Goal: Information Seeking & Learning: Learn about a topic

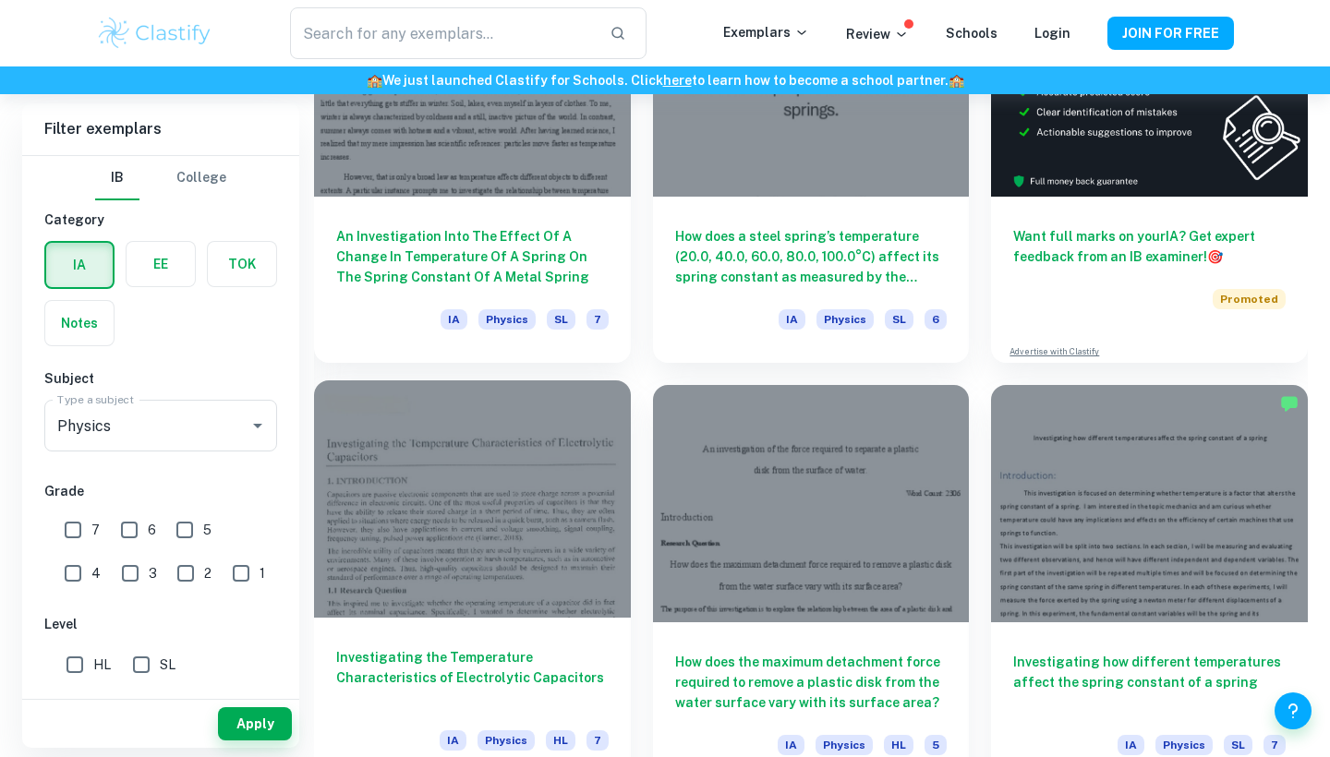
scroll to position [670, 0]
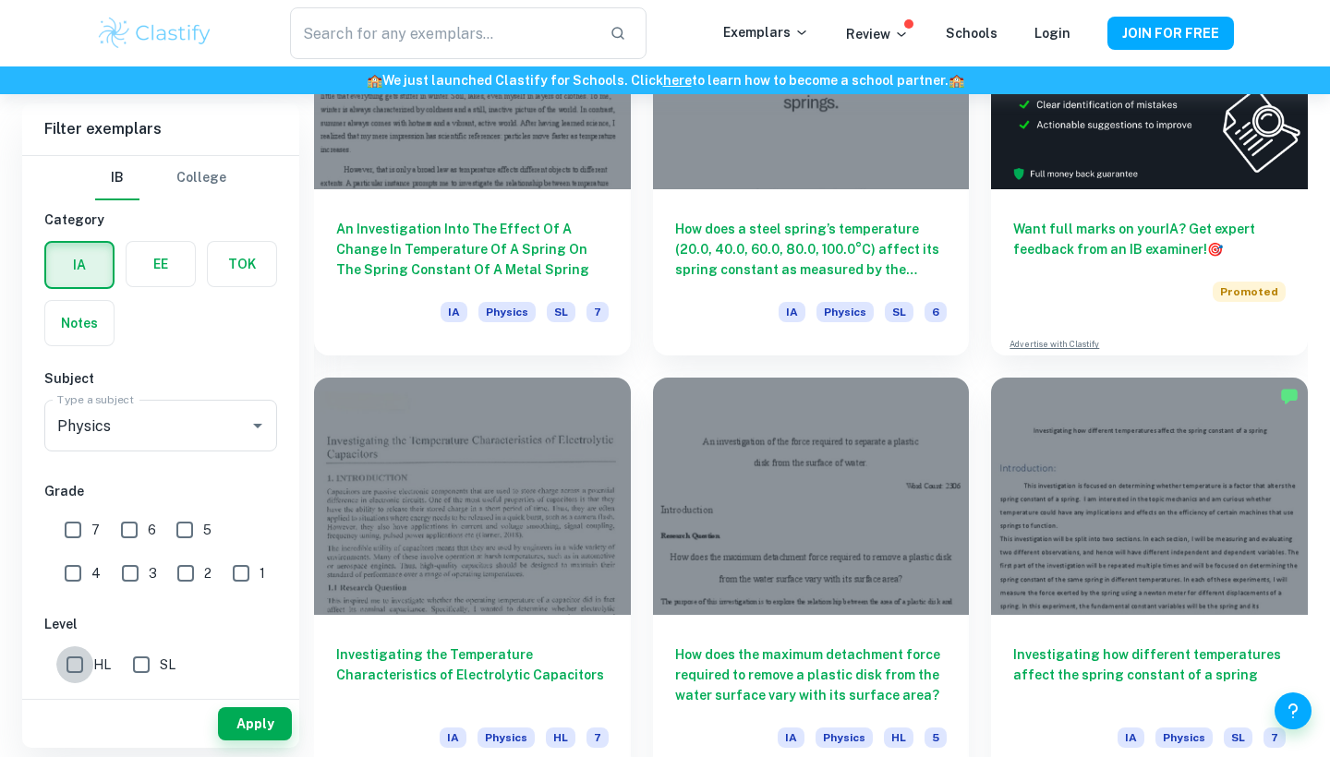
click at [69, 670] on input "HL" at bounding box center [74, 664] width 37 height 37
checkbox input "true"
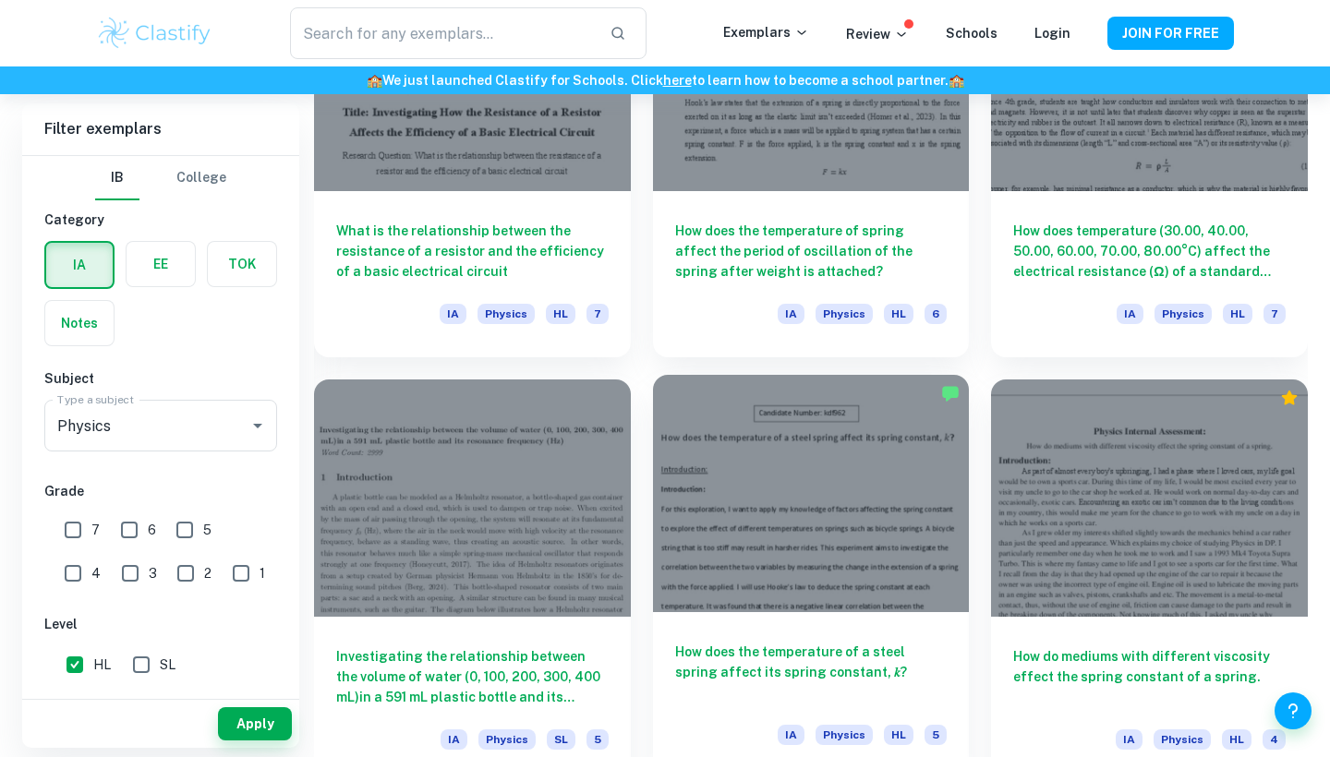
scroll to position [1949, 0]
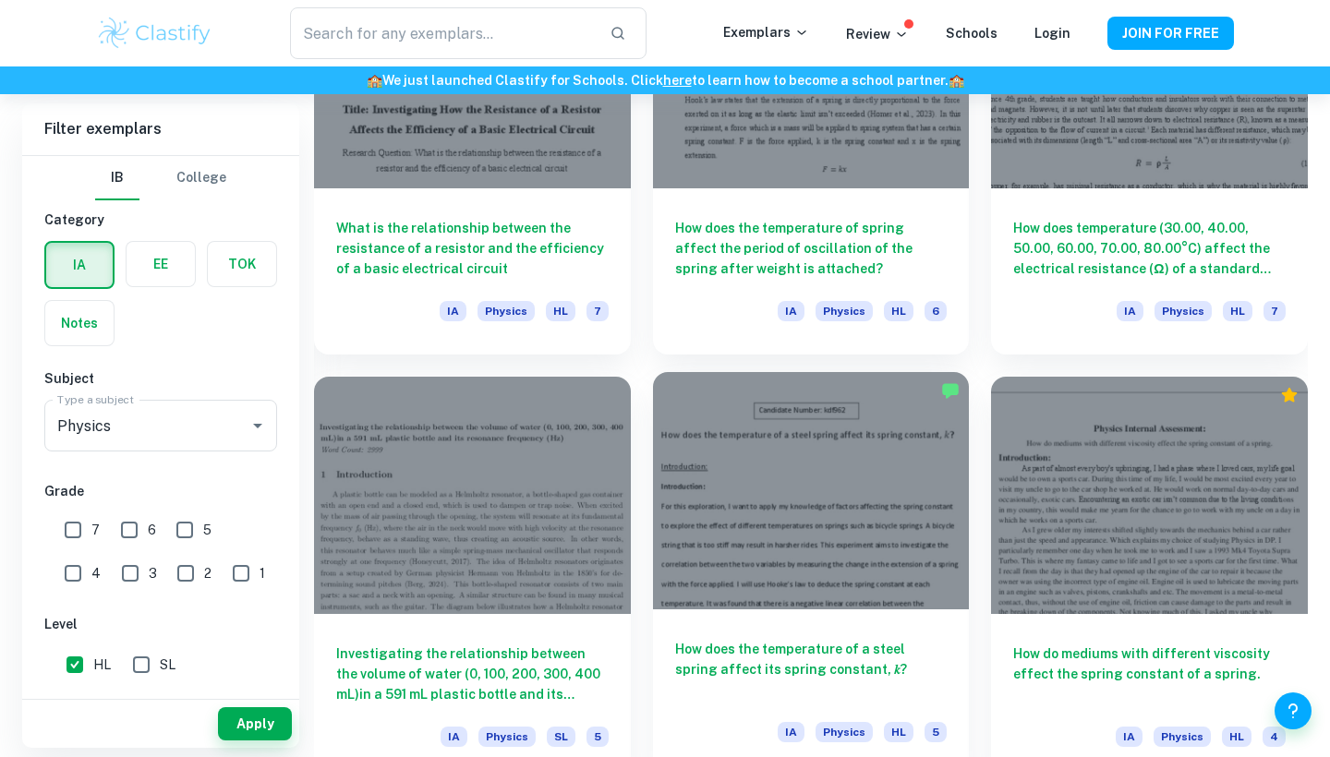
click at [767, 674] on h6 "How does the temperature of a steel spring affect its spring constant, 𝑘?" at bounding box center [811, 669] width 272 height 61
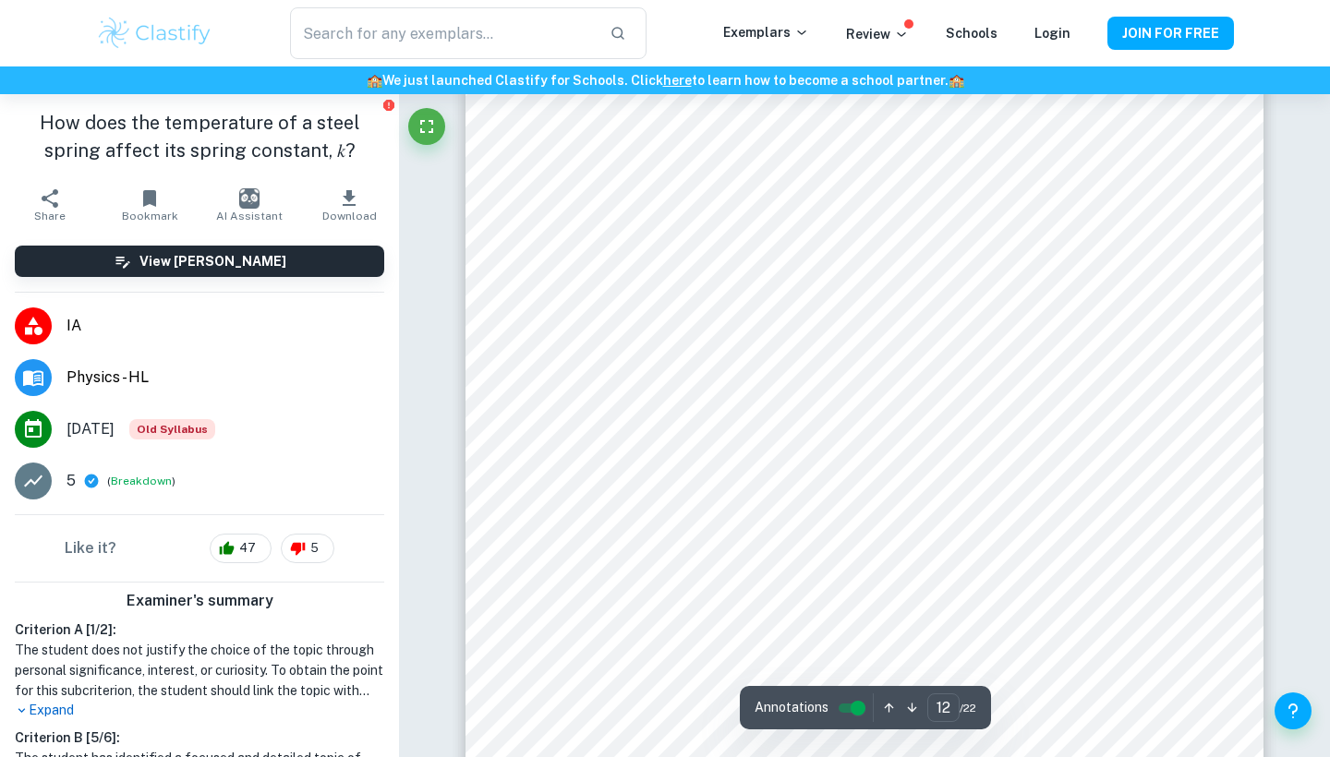
scroll to position [12891, 0]
type input "16"
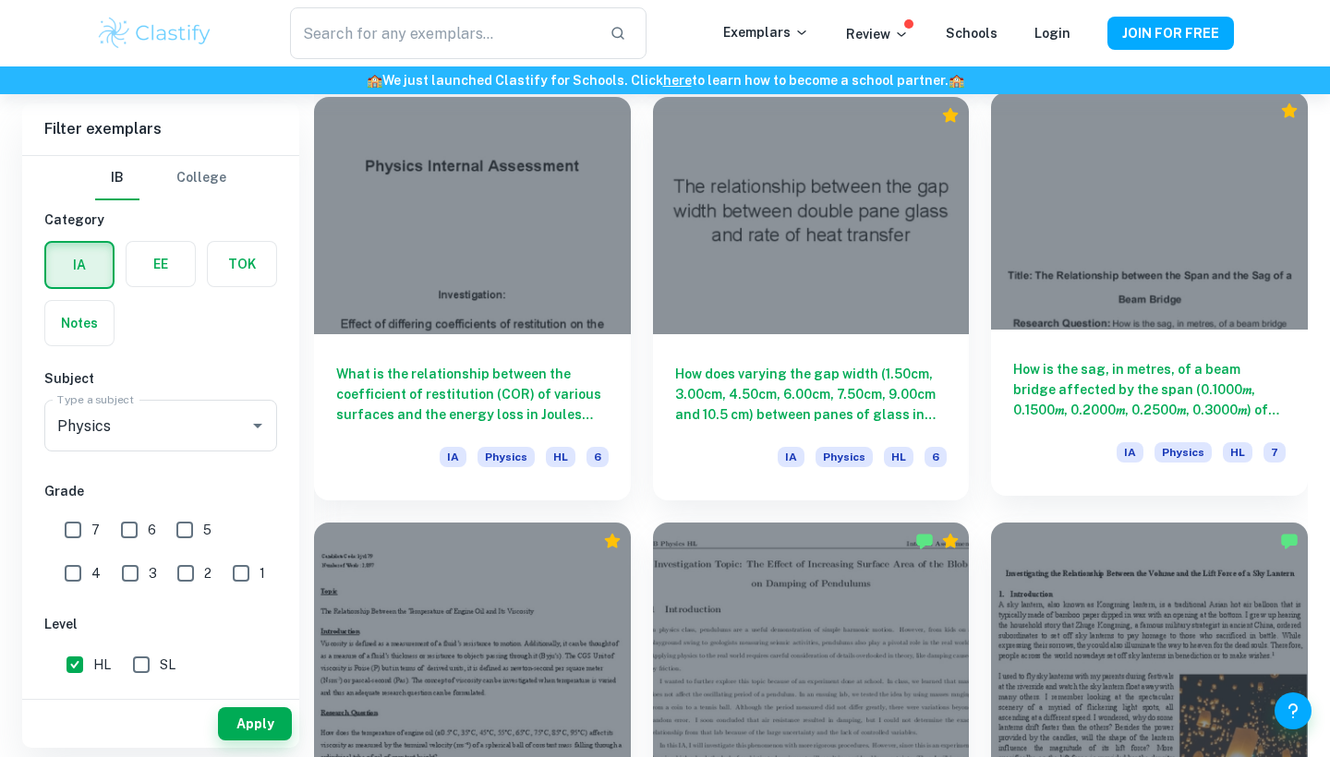
scroll to position [4763, 0]
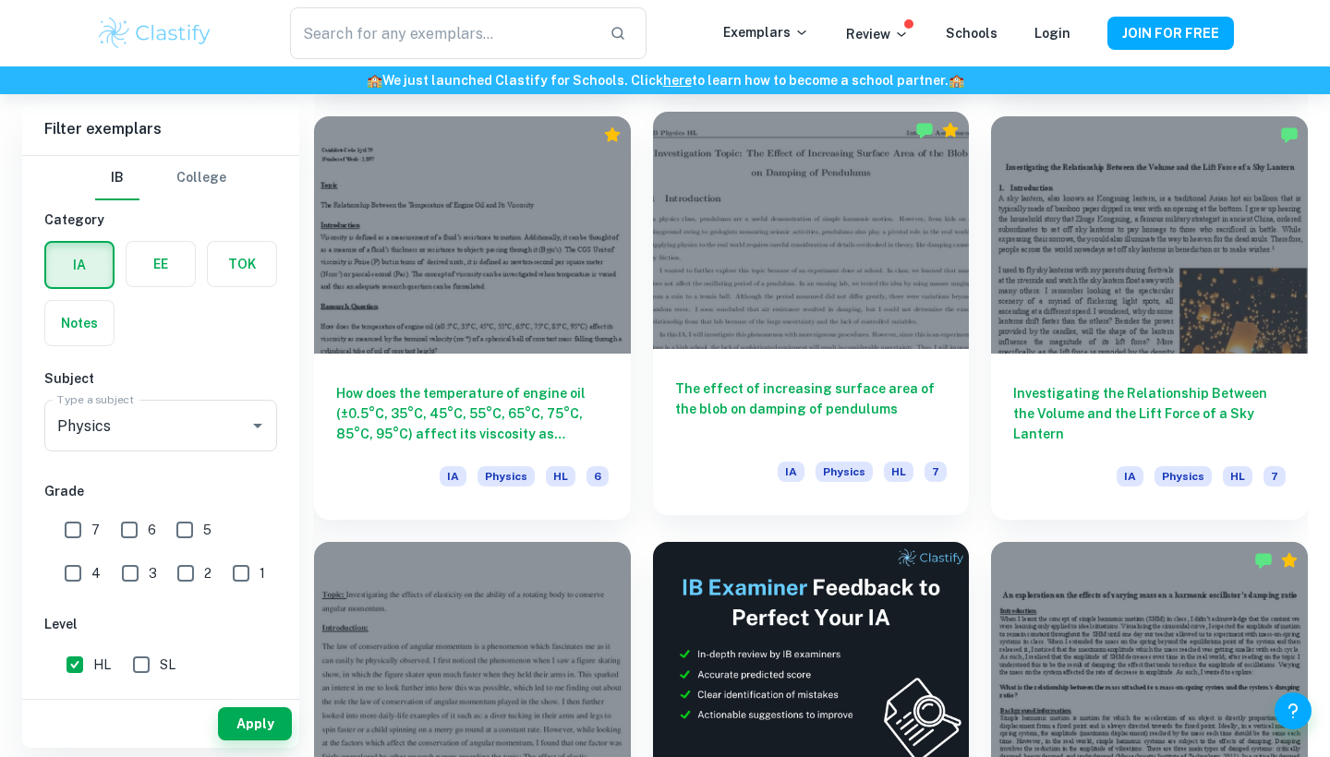
click at [827, 398] on h6 "The effect of increasing surface area of the blob on damping of pendulums" at bounding box center [811, 409] width 272 height 61
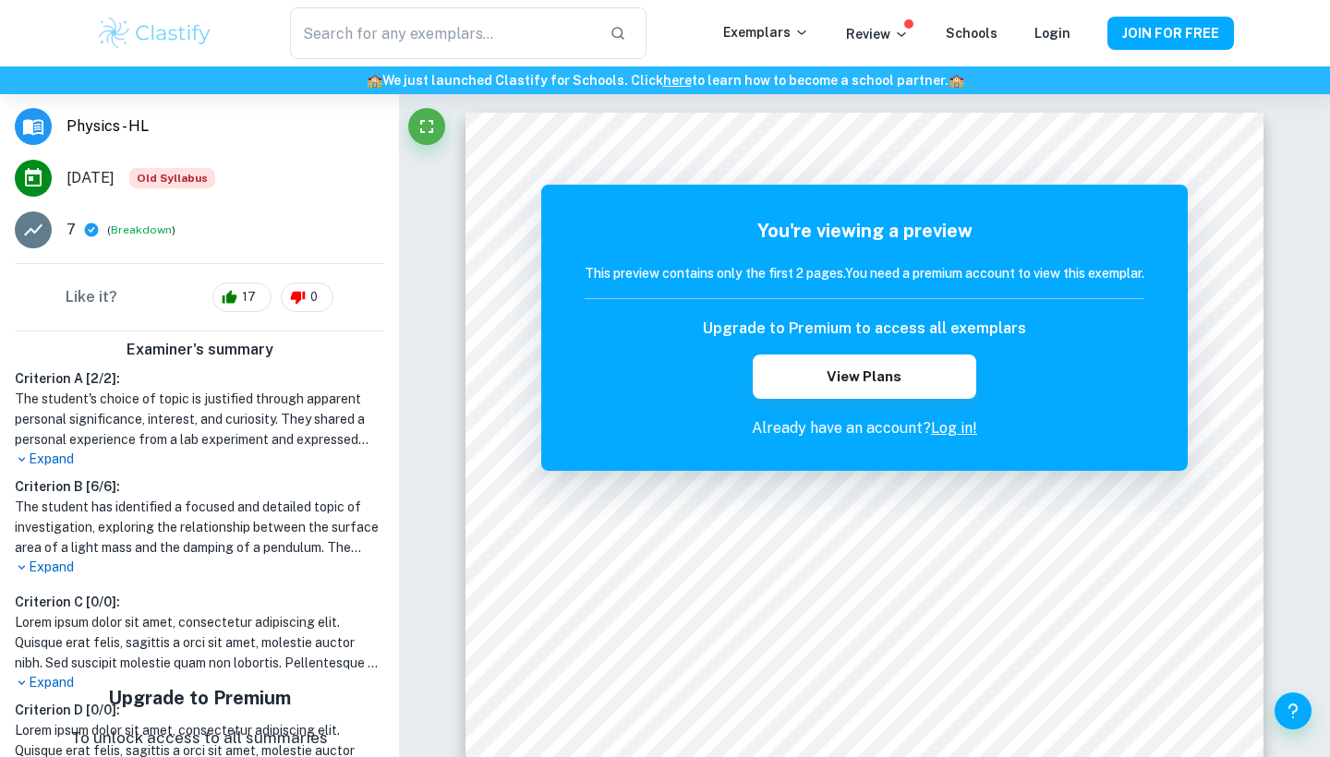
scroll to position [250, 0]
click at [260, 565] on p "Expand" at bounding box center [199, 568] width 369 height 19
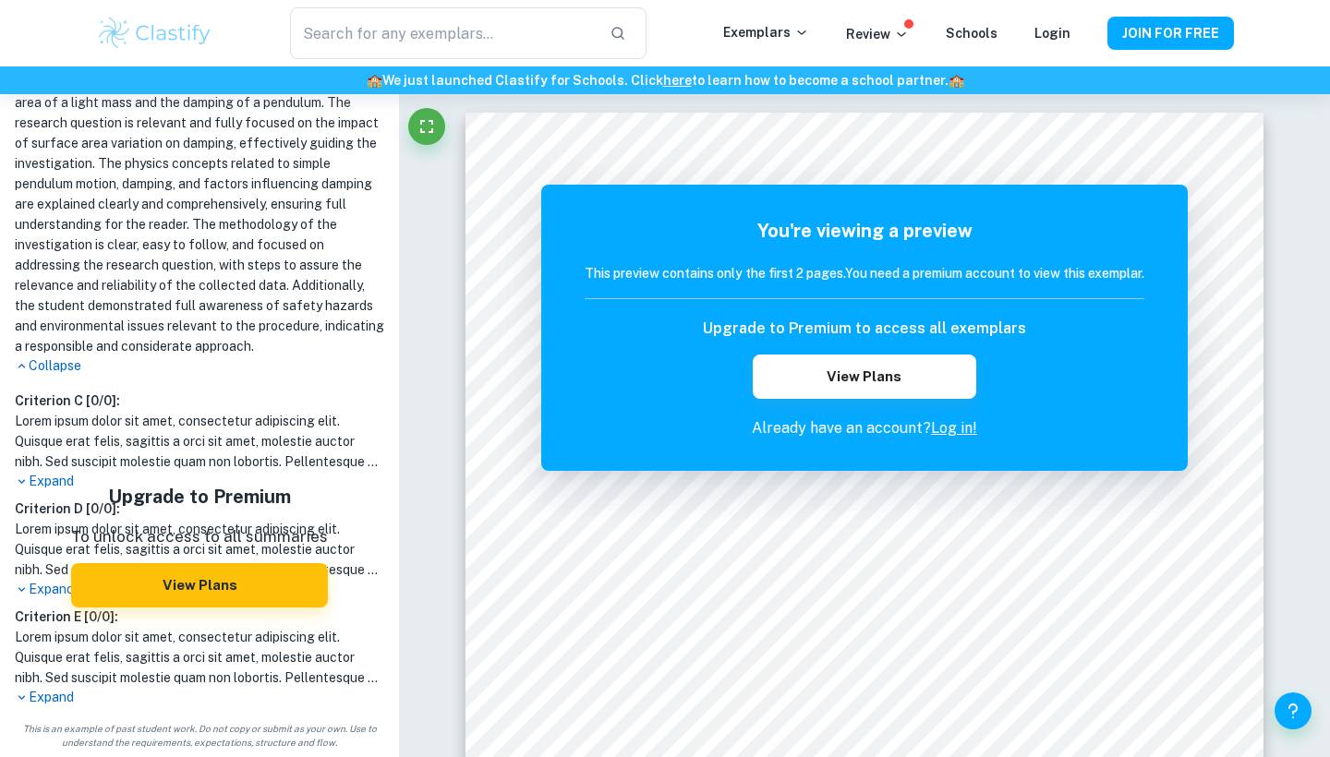
scroll to position [696, 0]
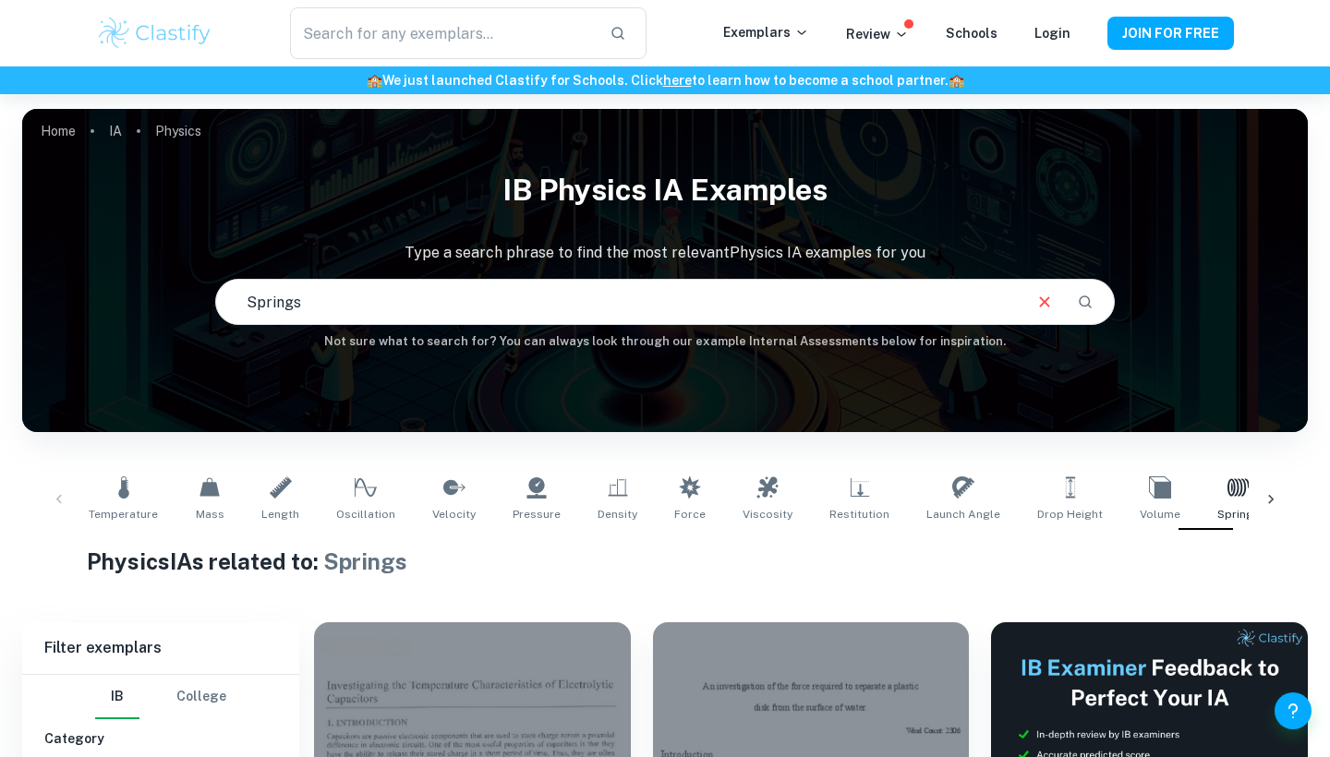
scroll to position [658, 0]
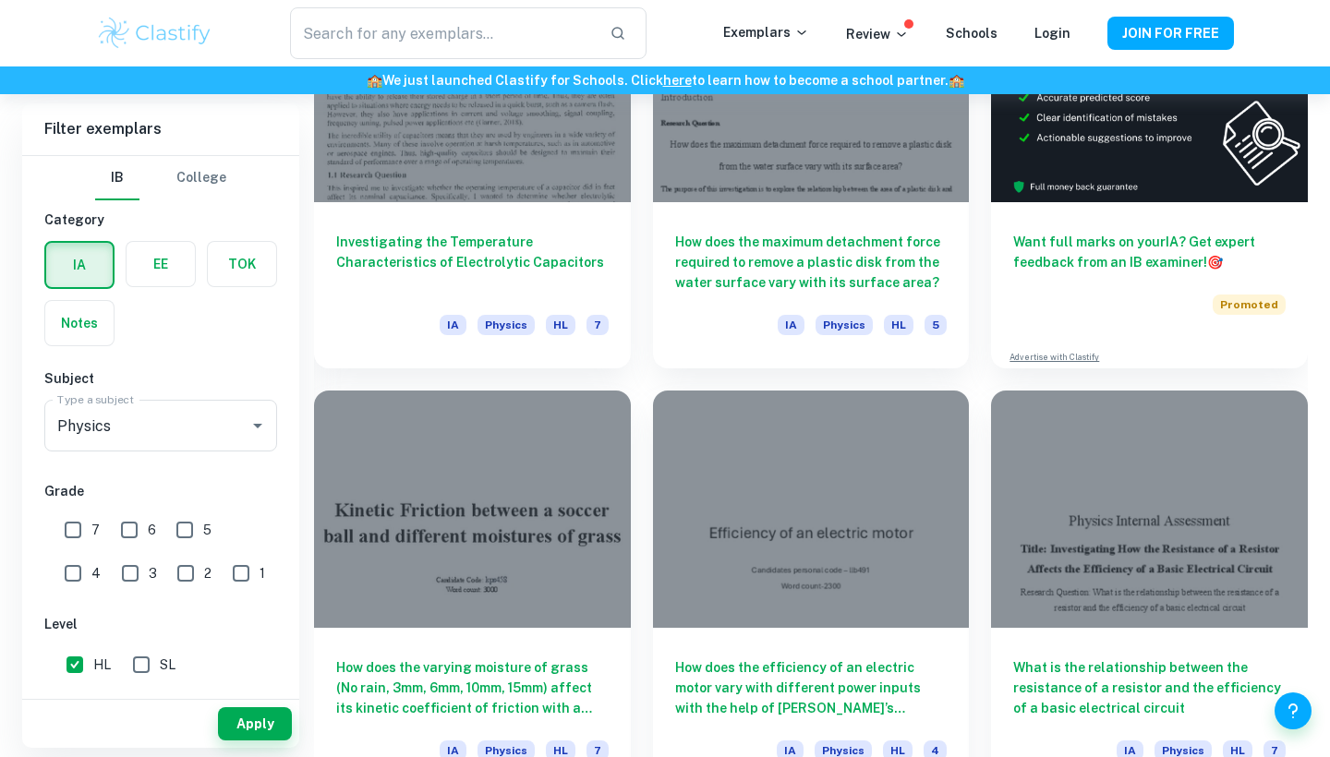
click at [71, 663] on input "HL" at bounding box center [74, 664] width 37 height 37
checkbox input "false"
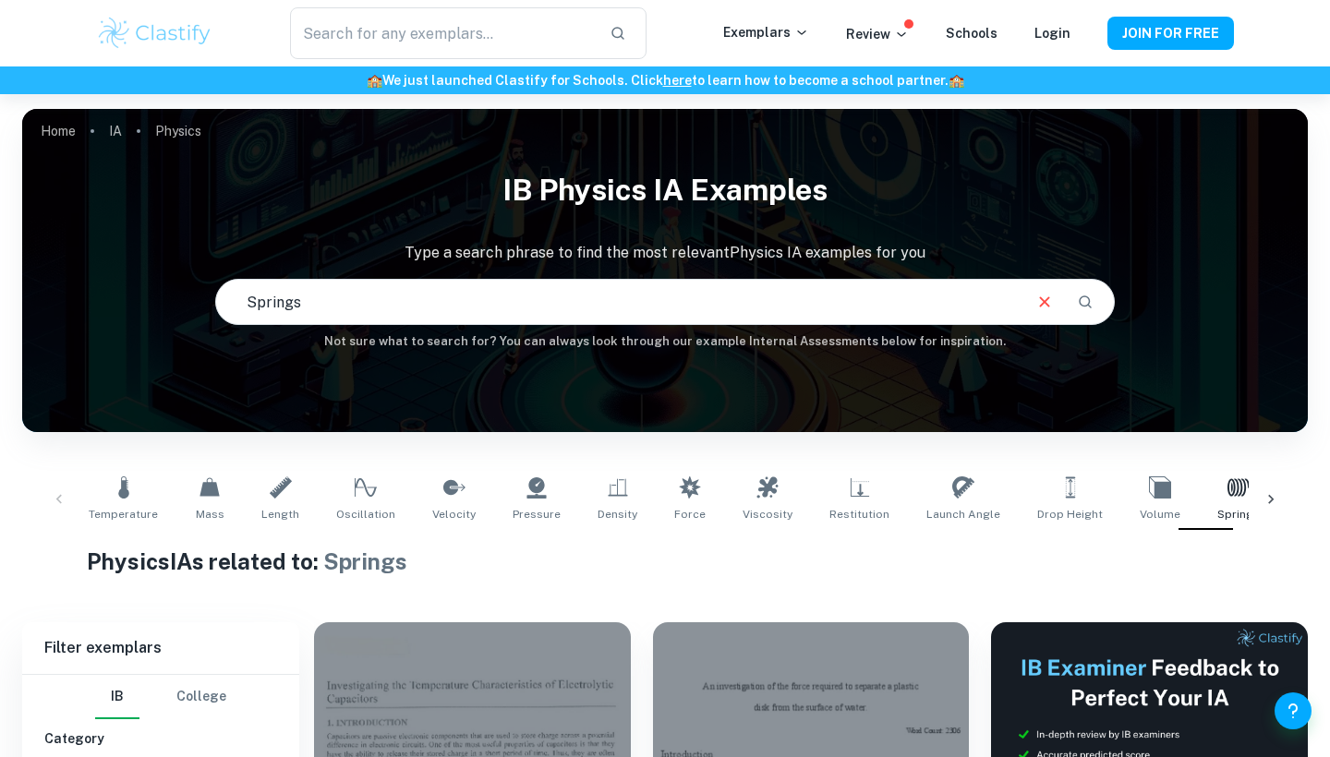
scroll to position [0, 0]
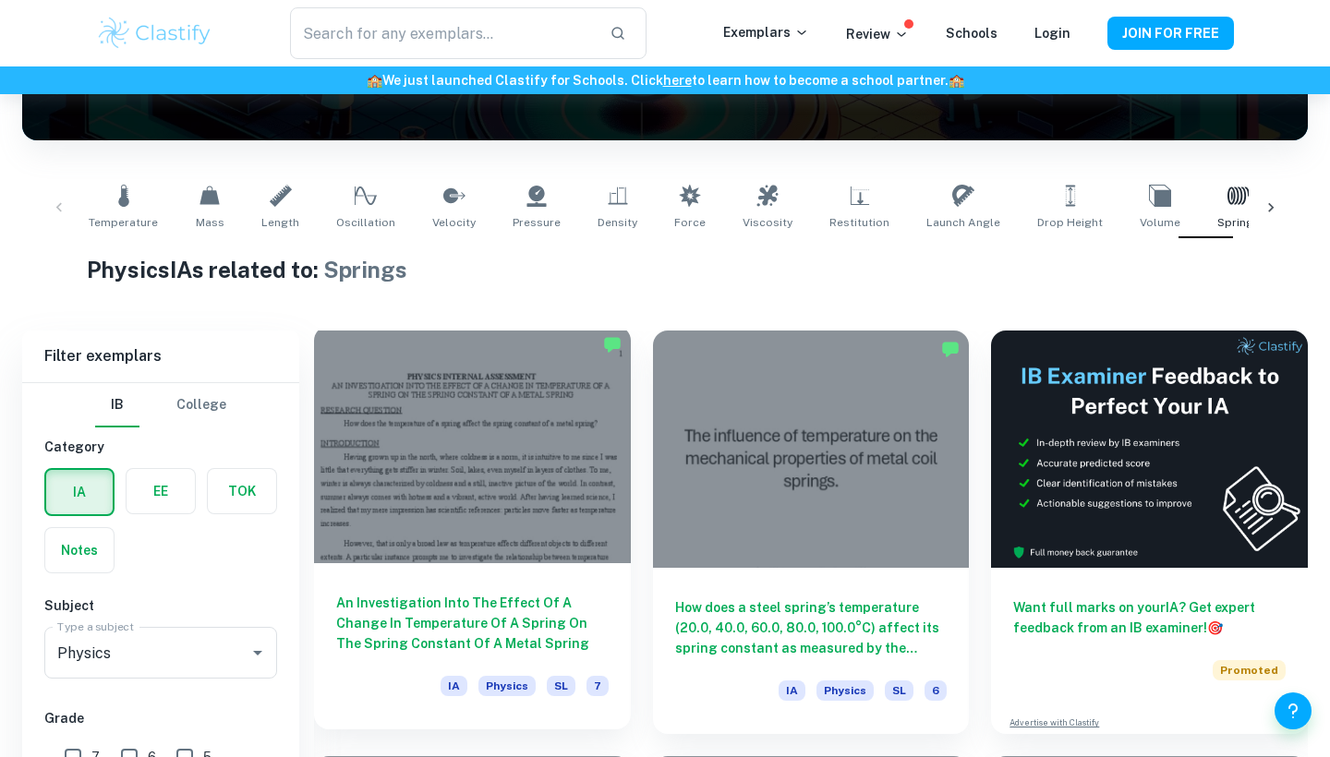
scroll to position [488, 0]
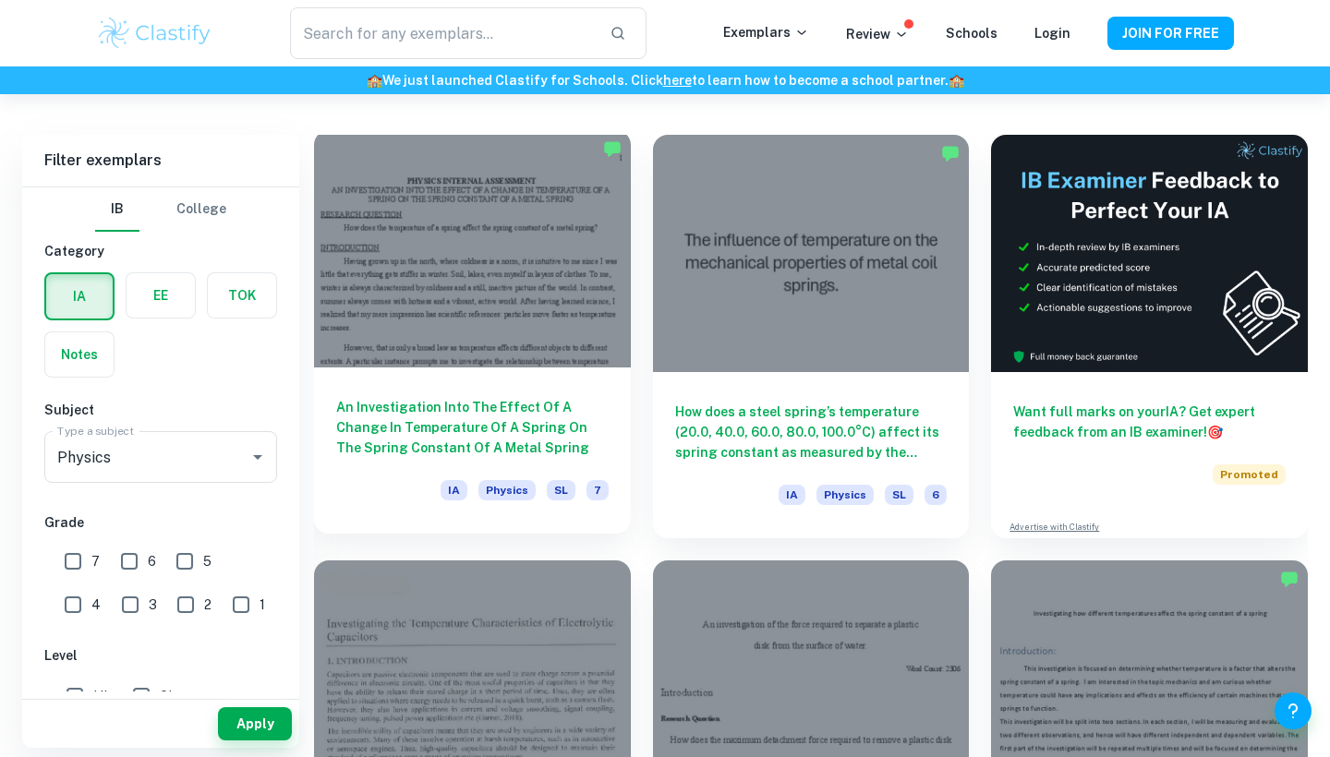
click at [520, 421] on h6 "An Investigation Into The Effect Of A Change In Temperature Of A Spring On The …" at bounding box center [472, 427] width 272 height 61
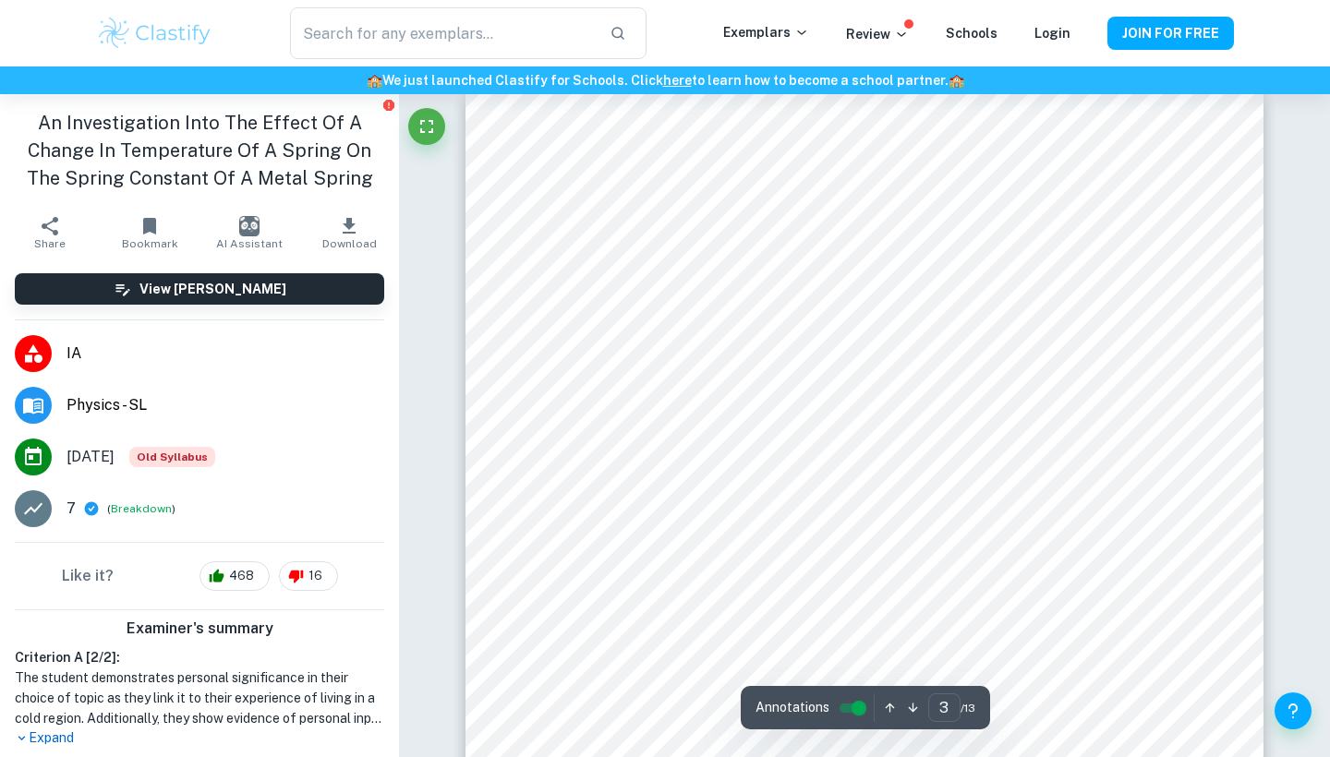
scroll to position [2437, 0]
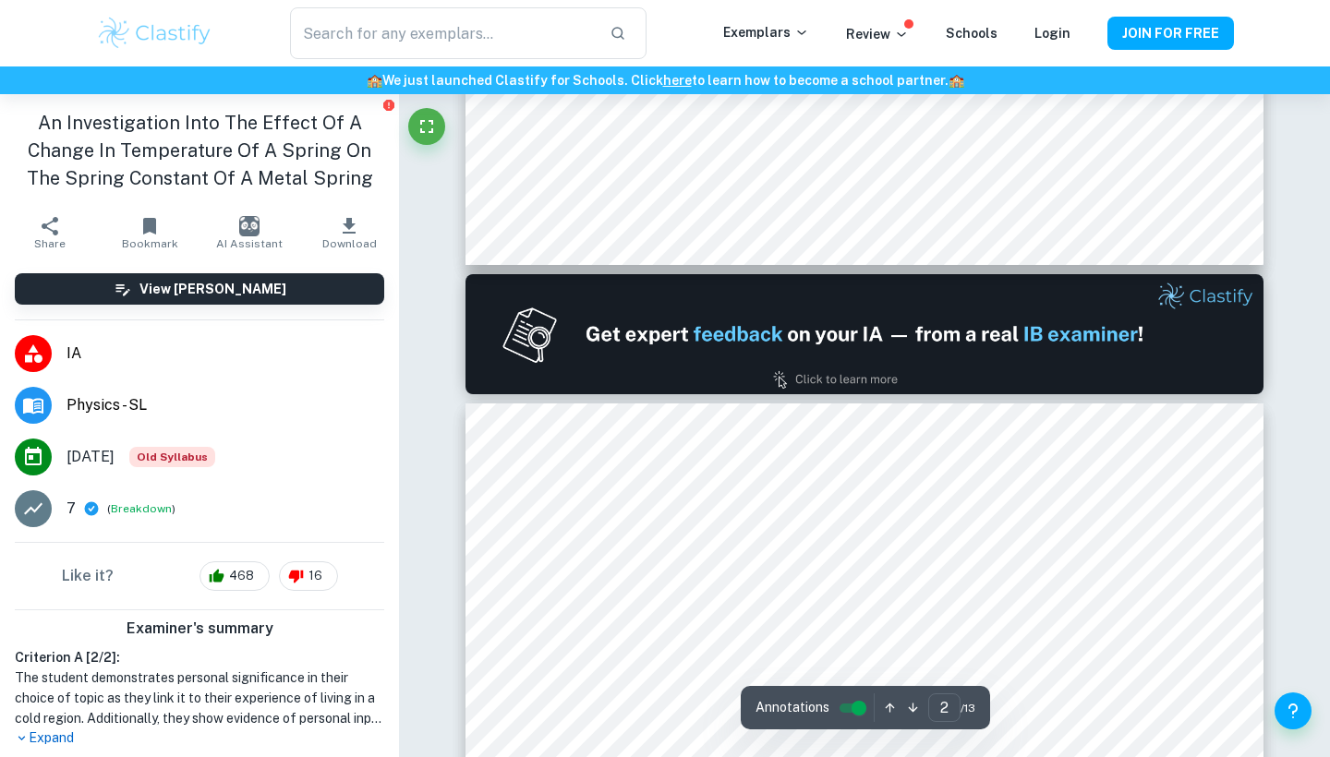
type input "1"
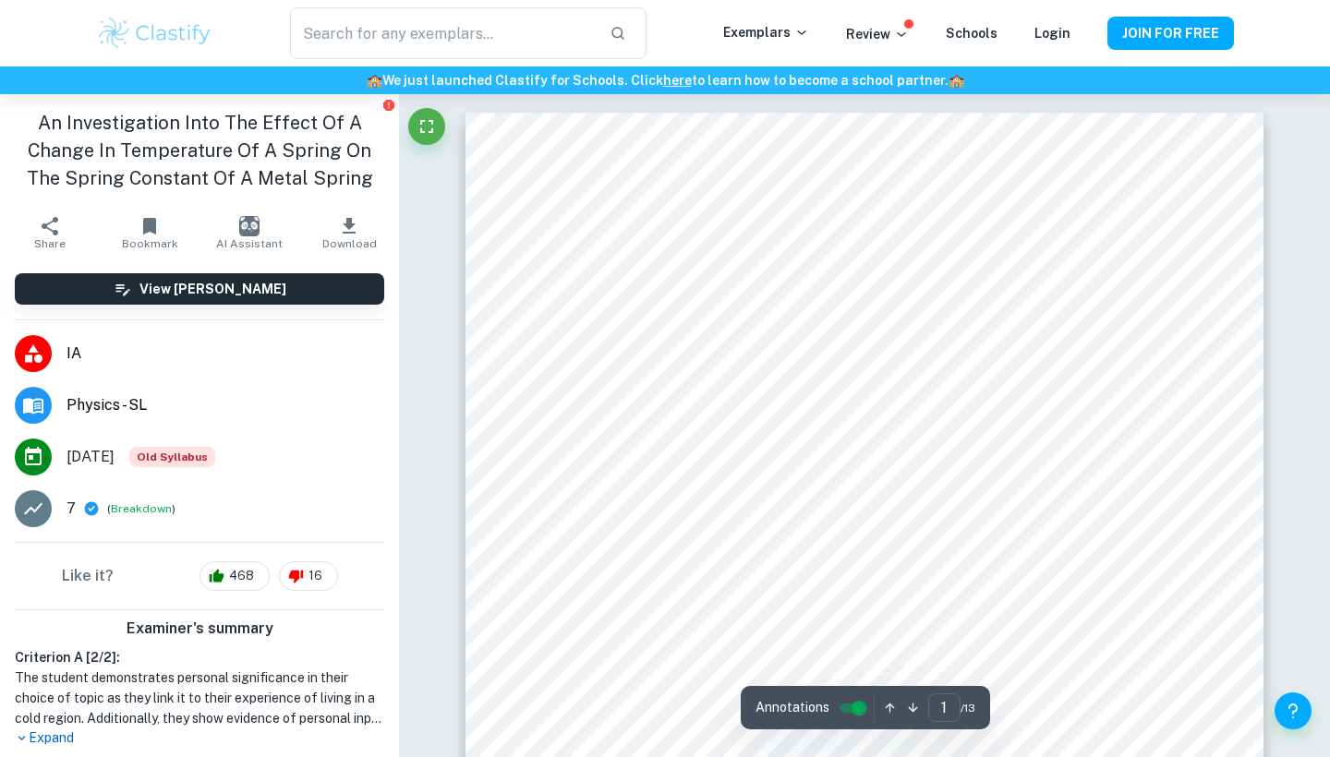
scroll to position [0, 0]
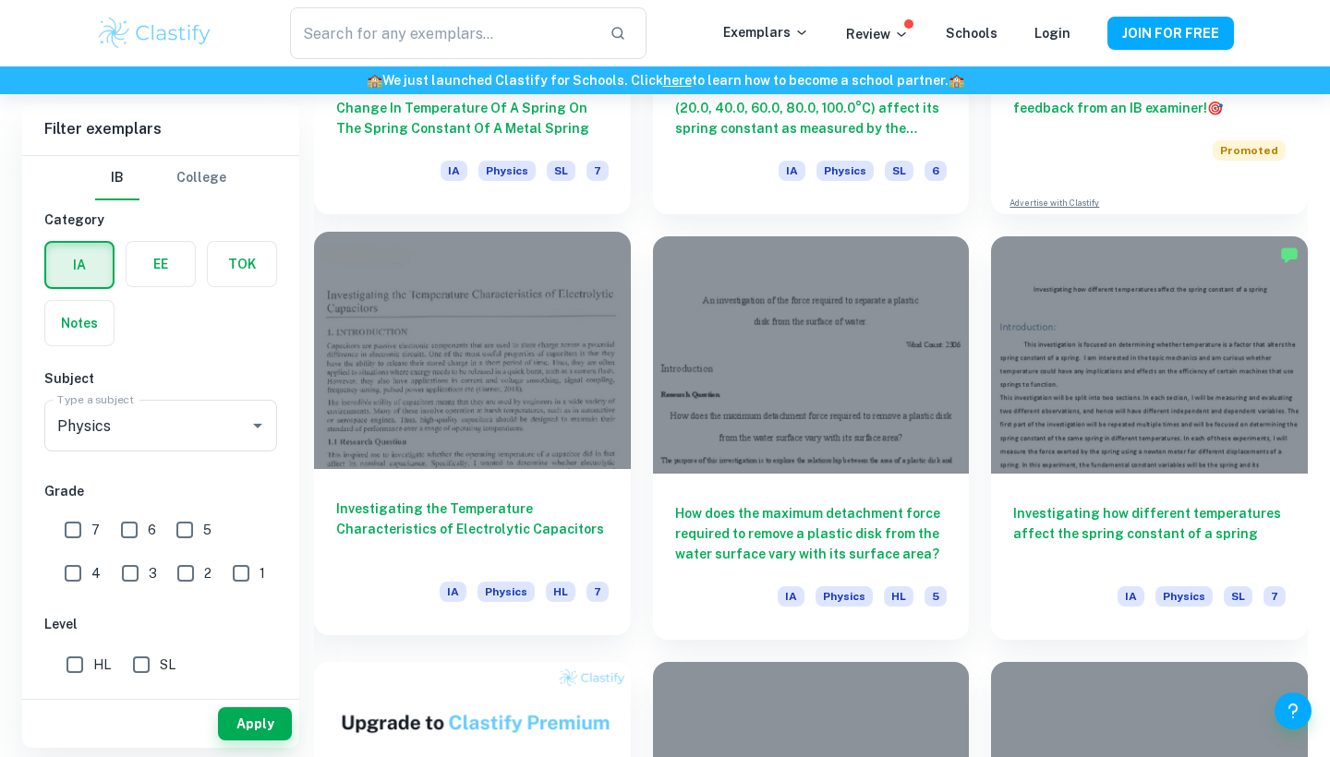
scroll to position [851, 0]
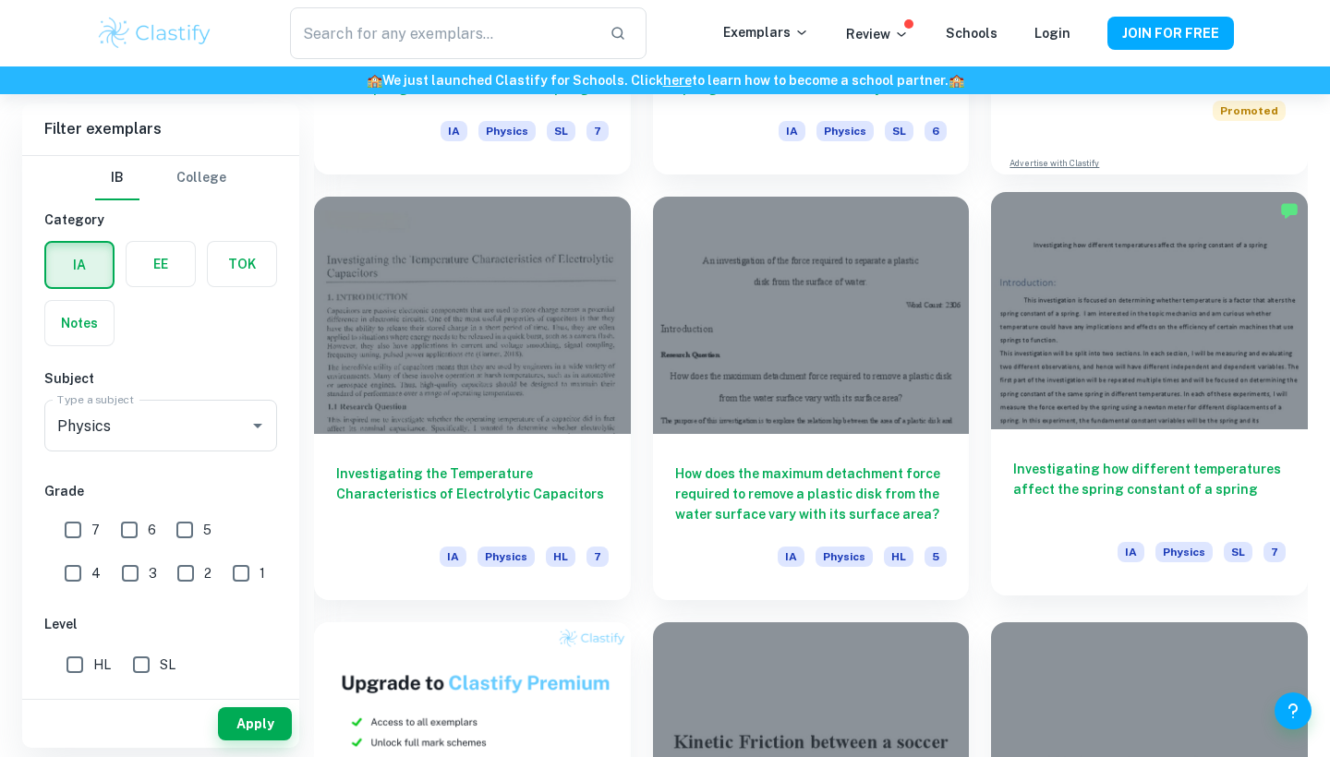
click at [1144, 462] on h6 "Investigating how different temperatures affect the spring constant of a spring" at bounding box center [1149, 489] width 272 height 61
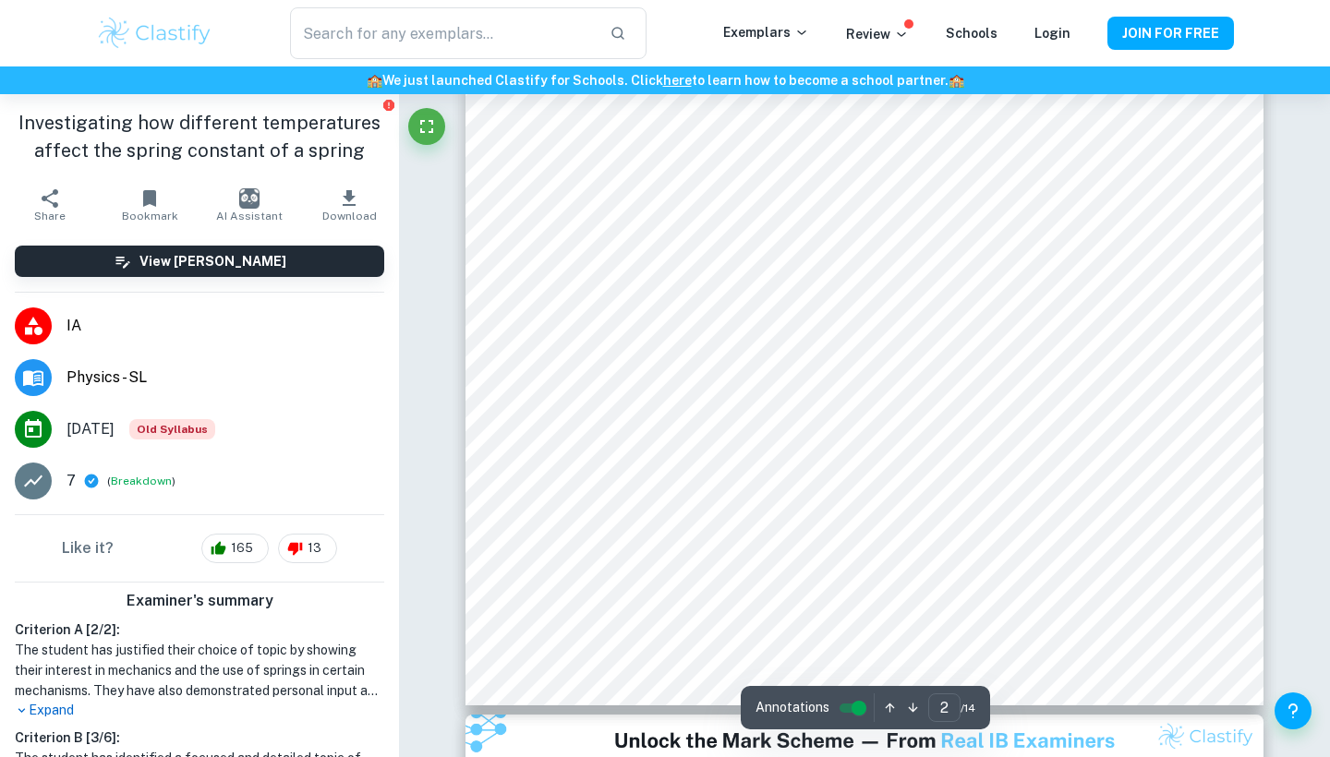
scroll to position [1823, 0]
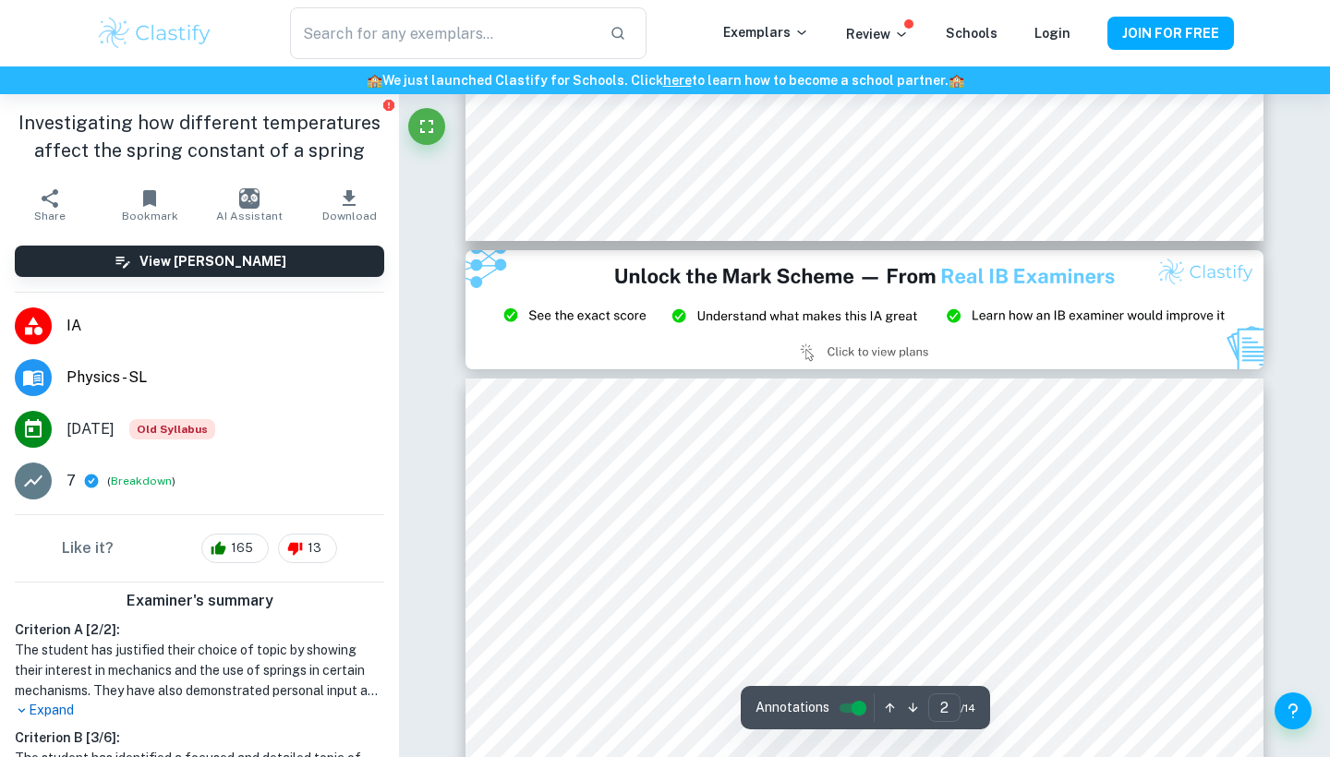
type input "3"
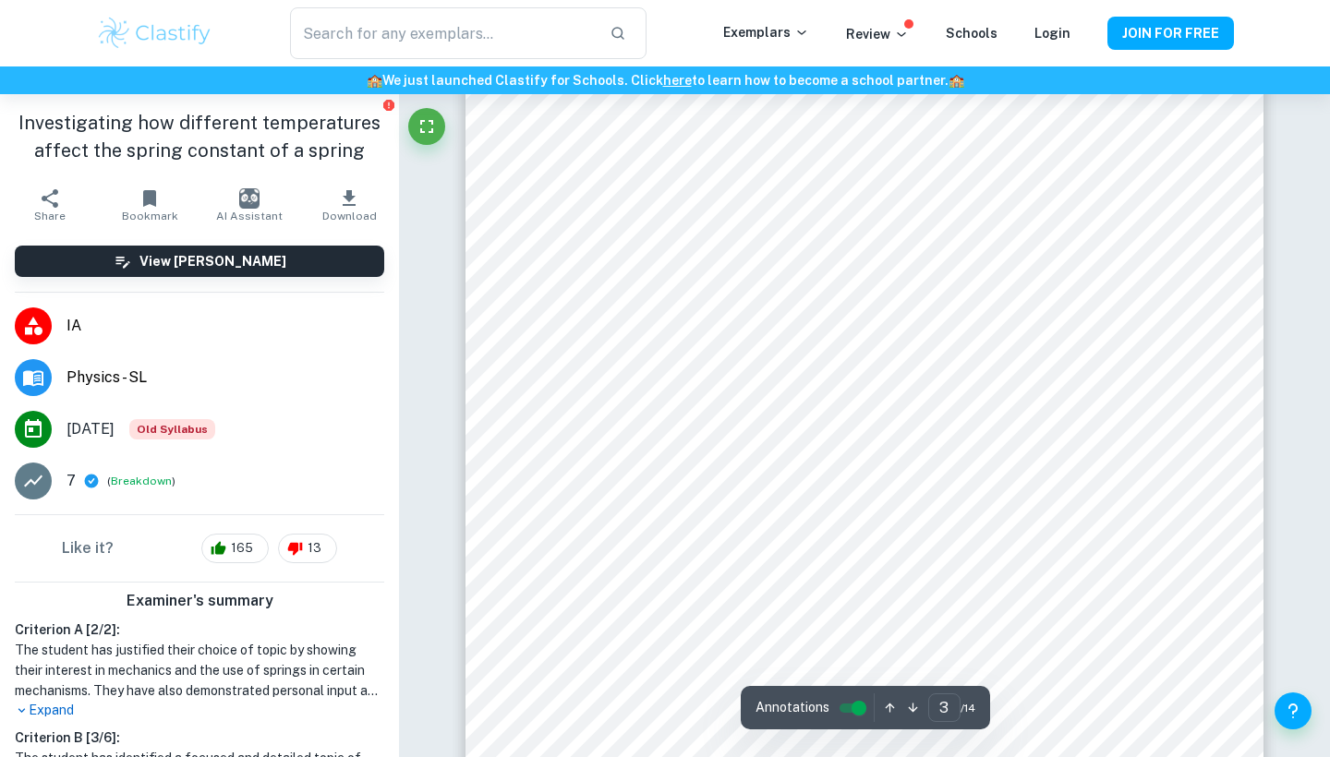
scroll to position [2602, 0]
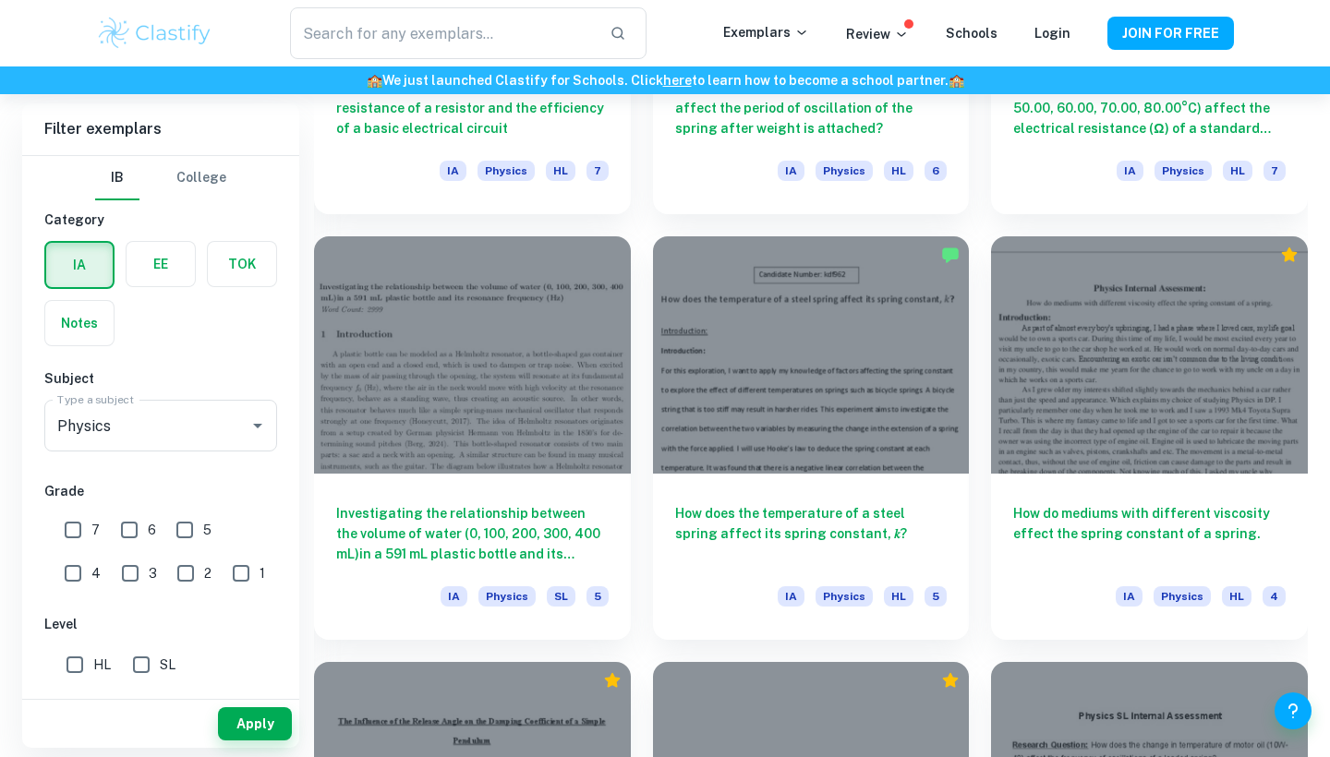
scroll to position [1807, 0]
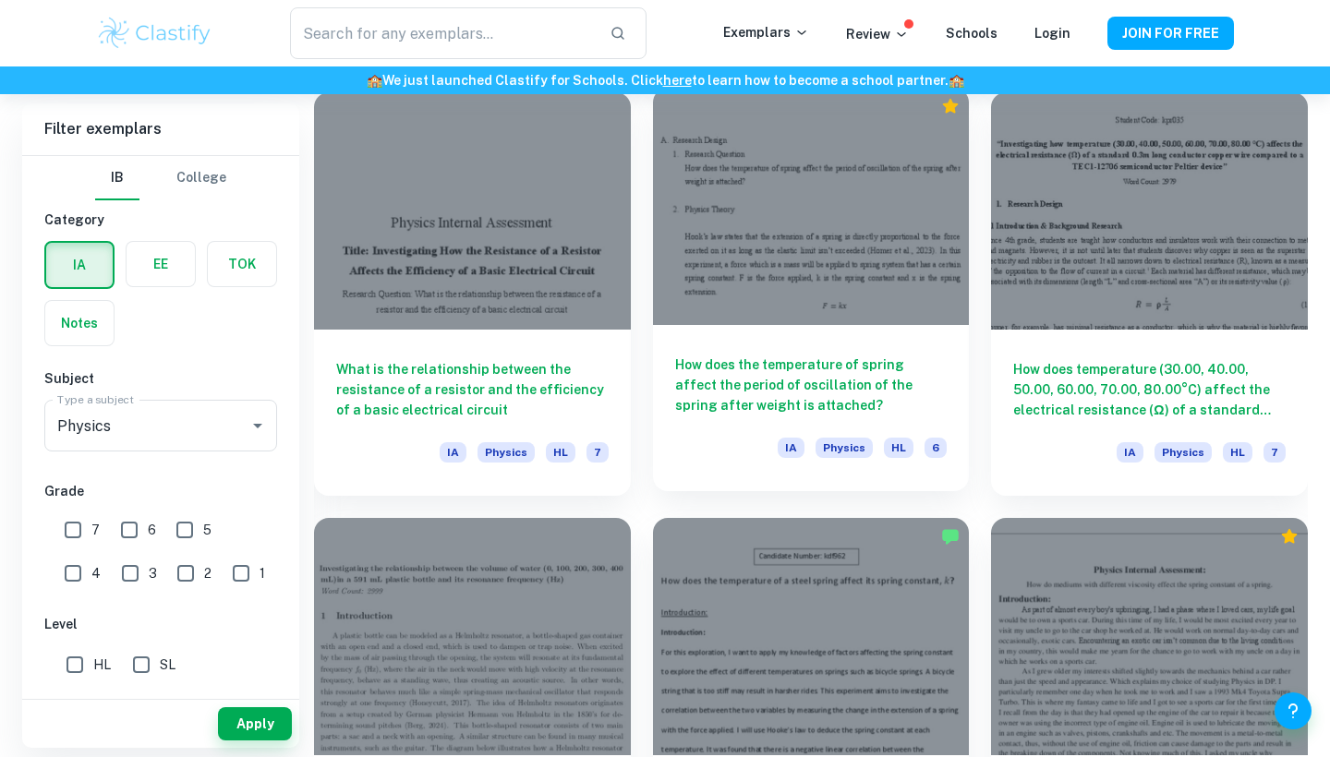
click at [806, 383] on h6 "How does the temperature of spring affect the period of oscillation of the spri…" at bounding box center [811, 385] width 272 height 61
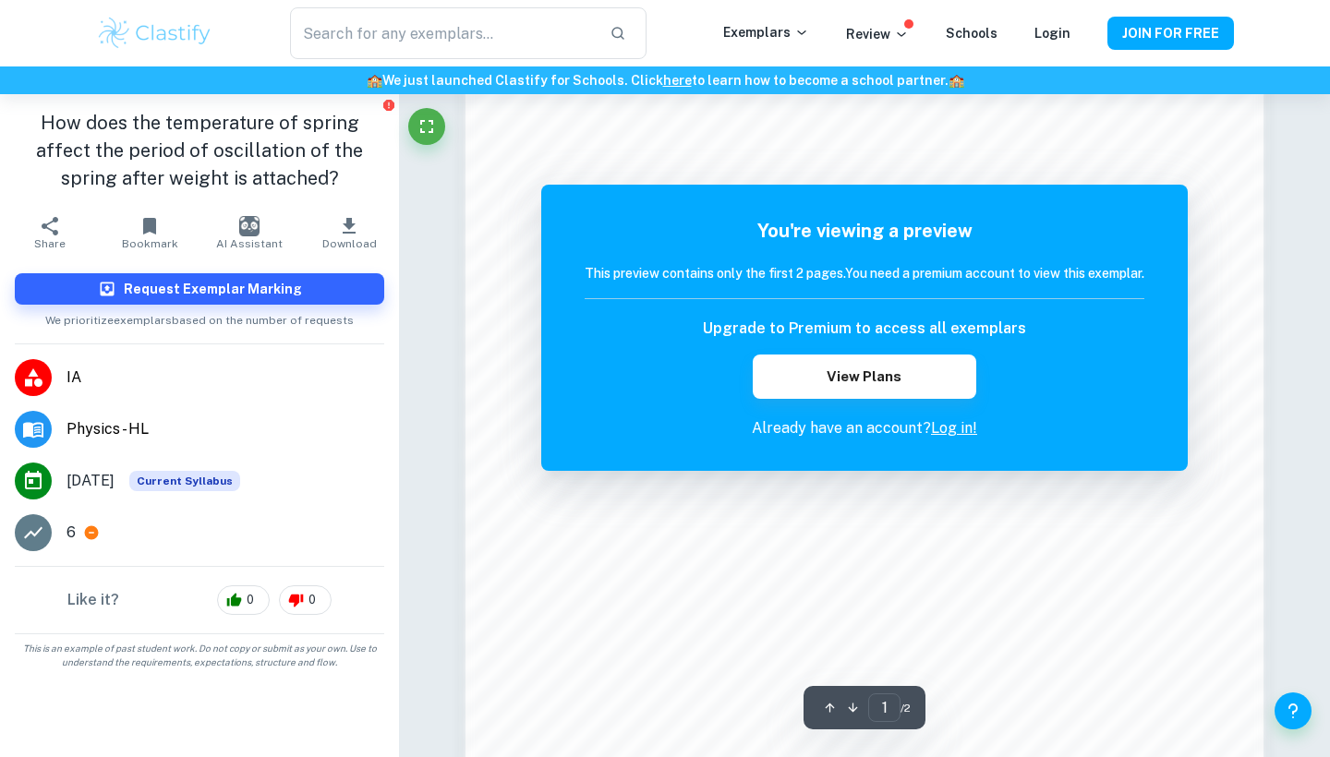
scroll to position [1203, 0]
click at [68, 534] on p "6" at bounding box center [70, 533] width 9 height 22
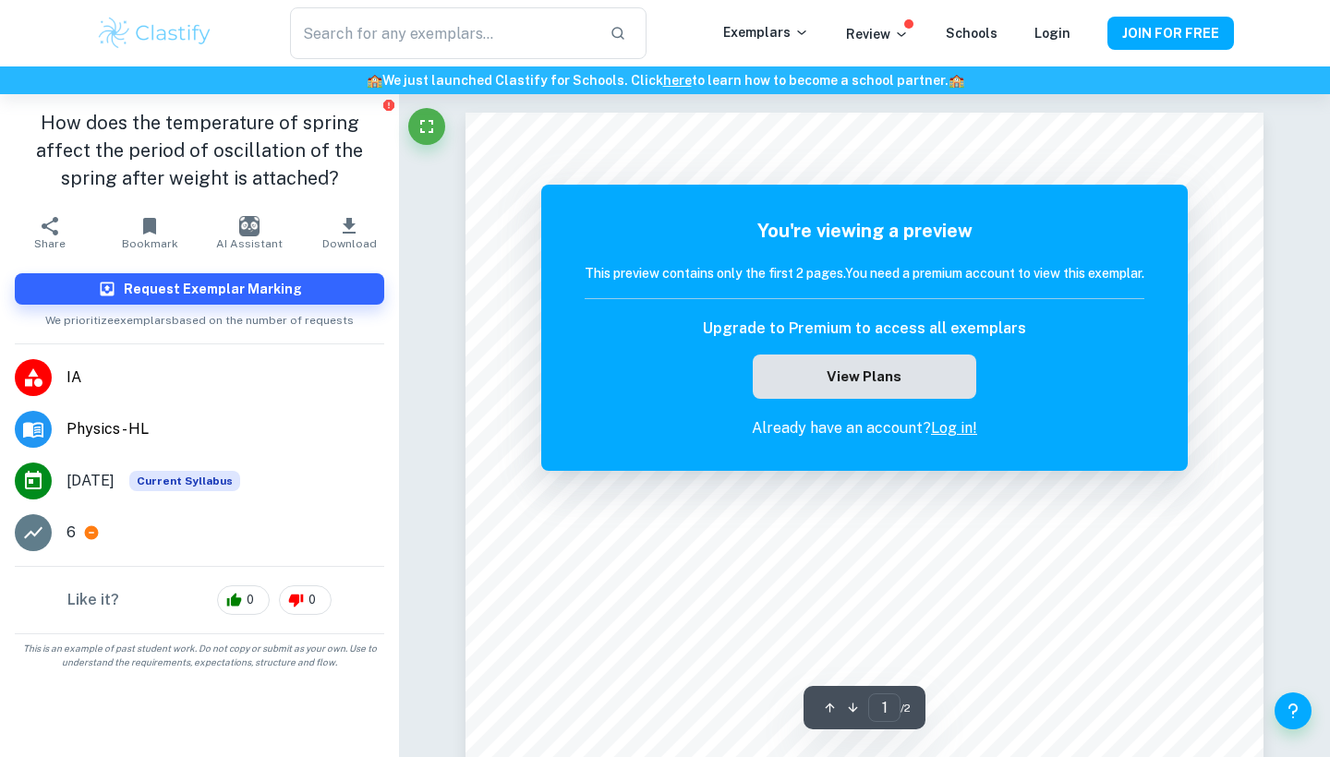
scroll to position [0, 0]
click at [849, 364] on button "View Plans" at bounding box center [864, 377] width 223 height 44
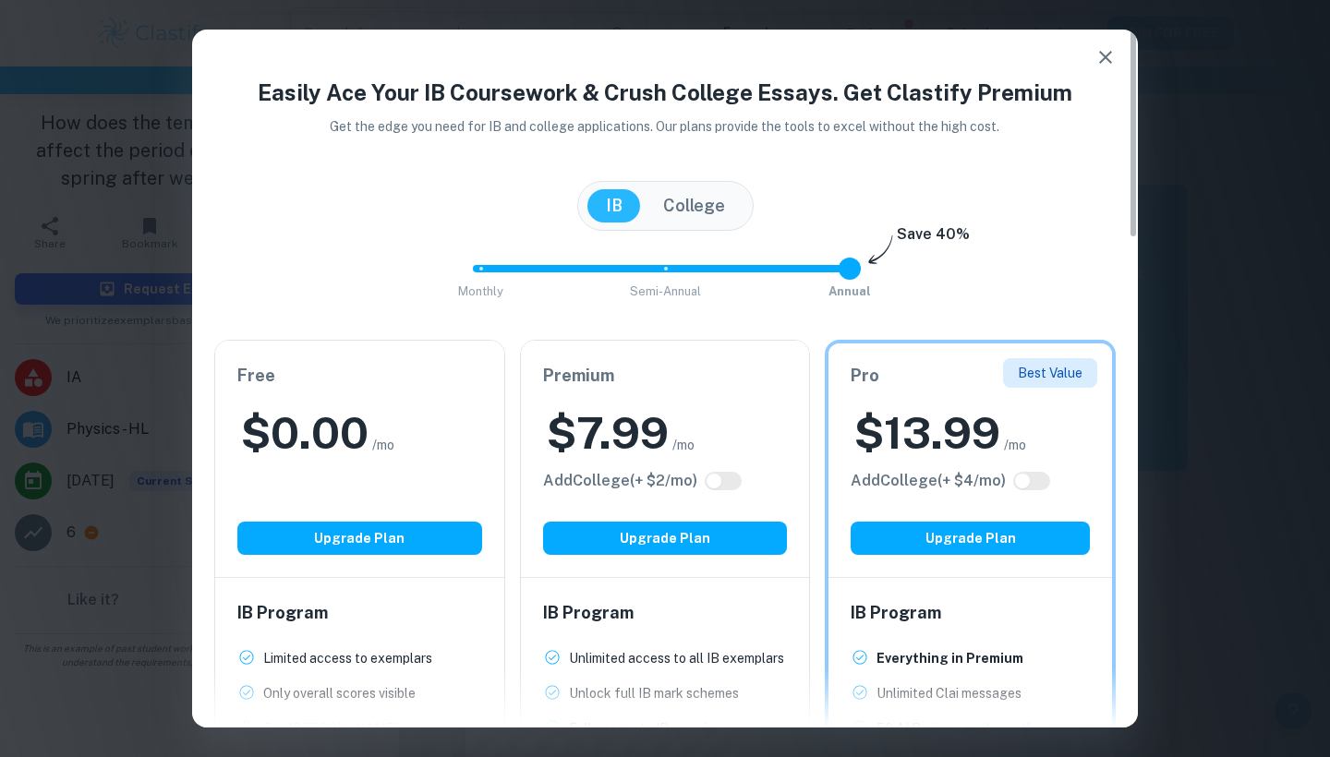
click at [400, 416] on div "$ 0.00 /mo" at bounding box center [359, 433] width 245 height 59
click at [432, 438] on div "$ 0.00 /mo" at bounding box center [359, 433] width 245 height 59
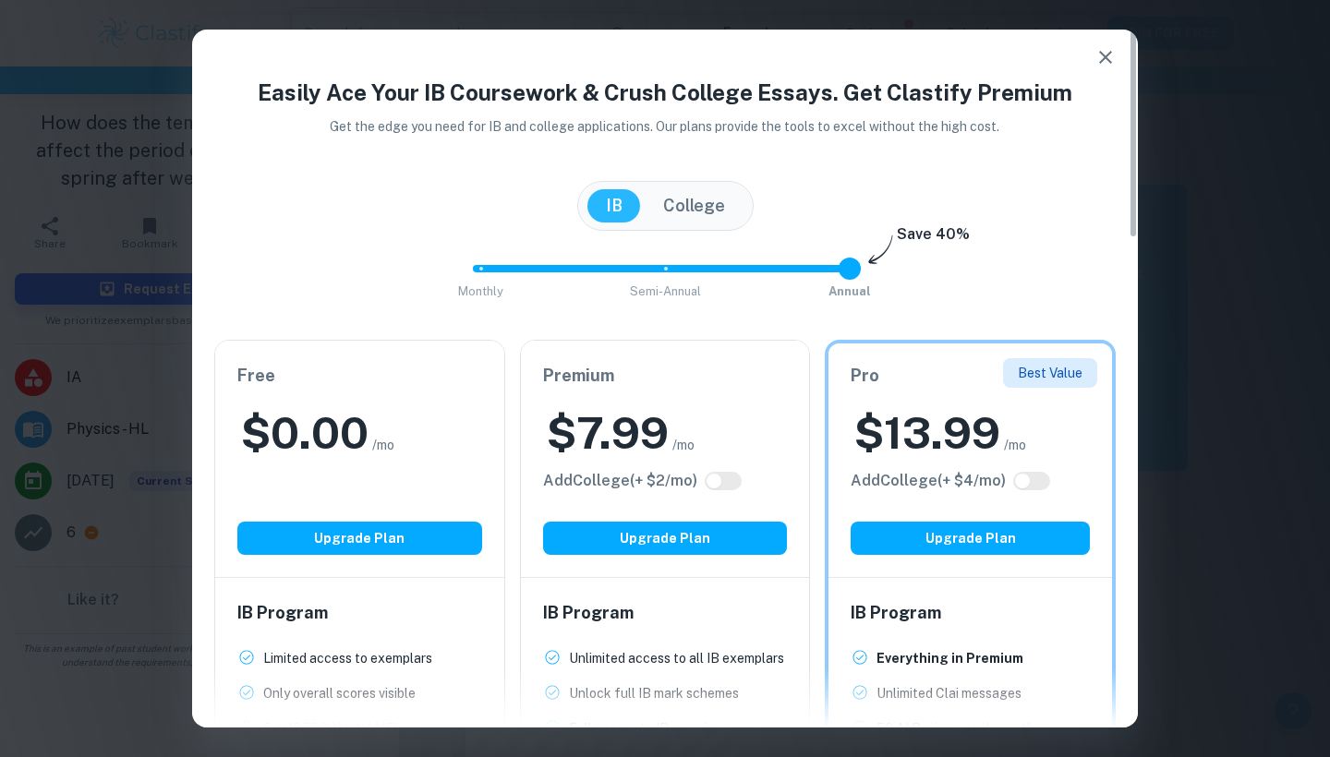
click at [457, 478] on div "Free $ 0.00 /mo Add College (+ $ 2 /mo) Upgrade Plan" at bounding box center [359, 459] width 289 height 236
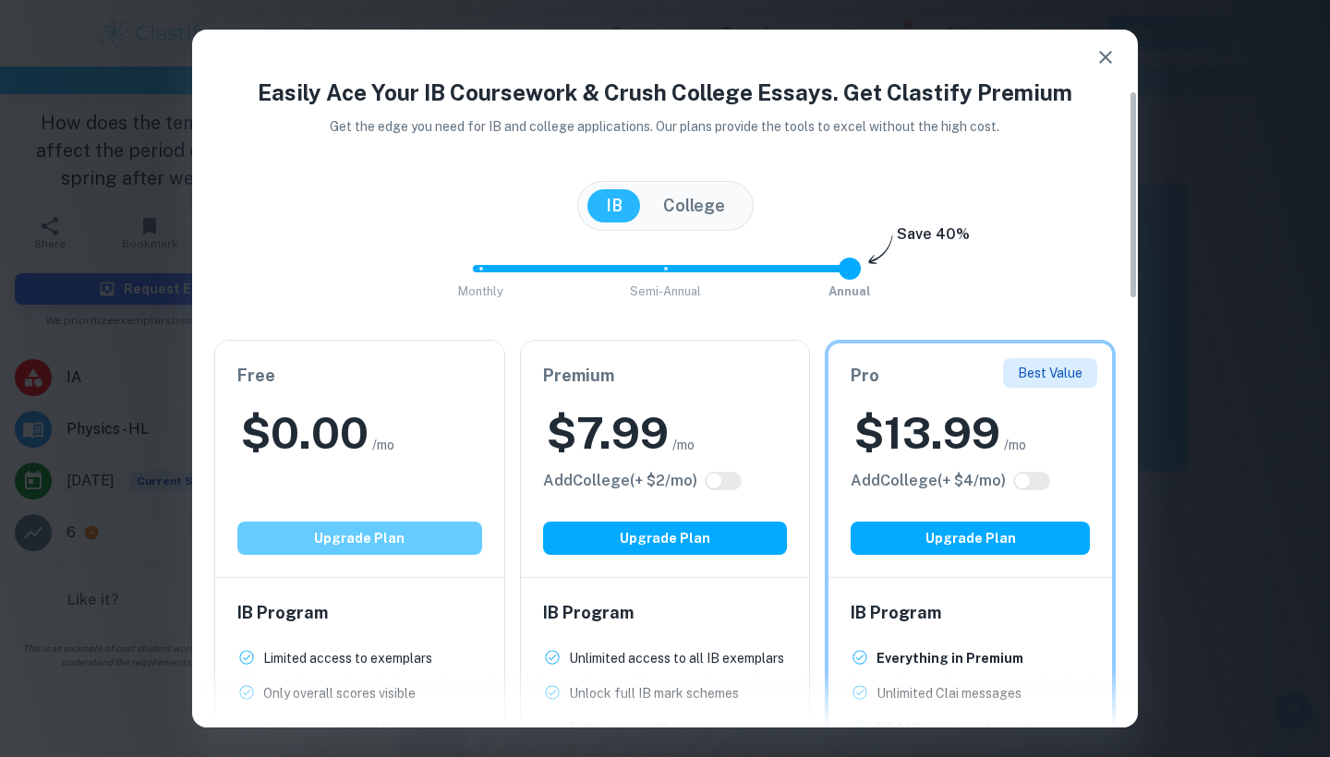
scroll to position [241, 0]
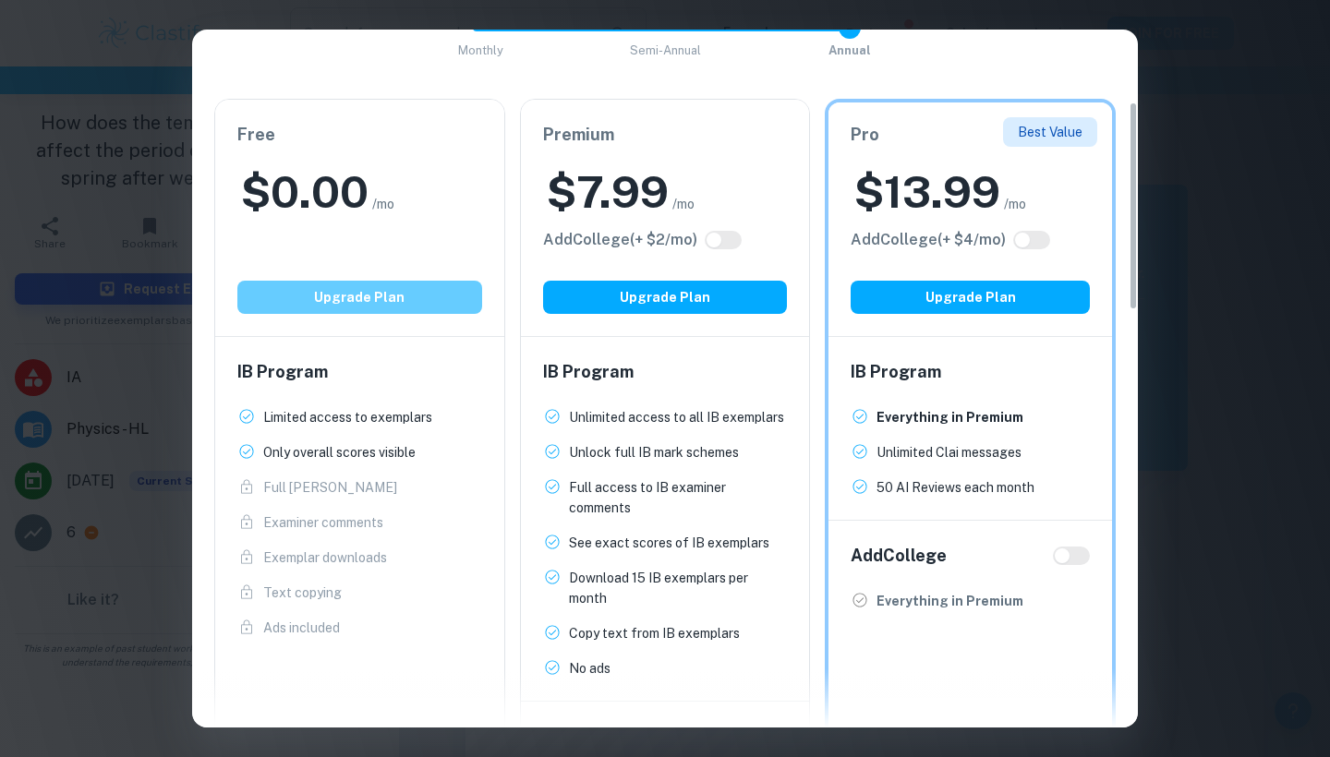
click at [375, 293] on button "Upgrade Plan" at bounding box center [359, 297] width 245 height 33
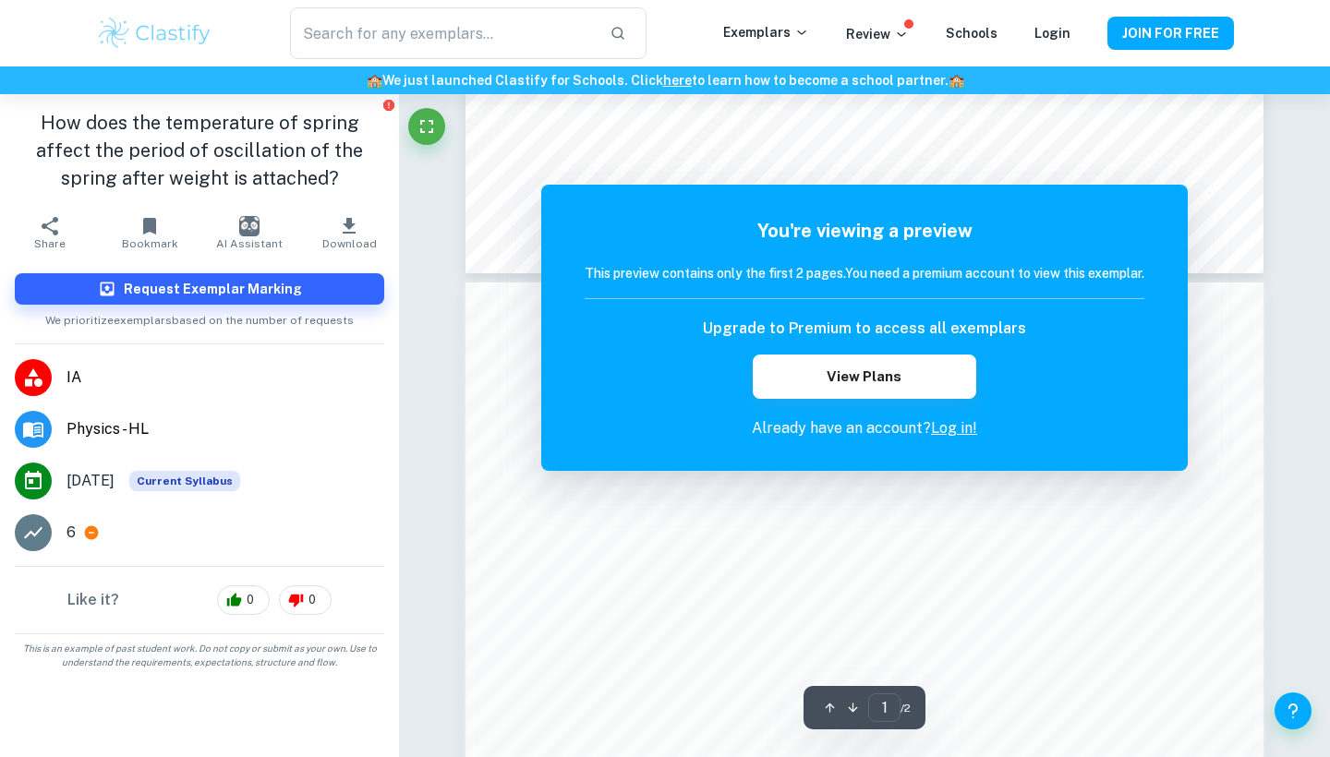
scroll to position [797, 0]
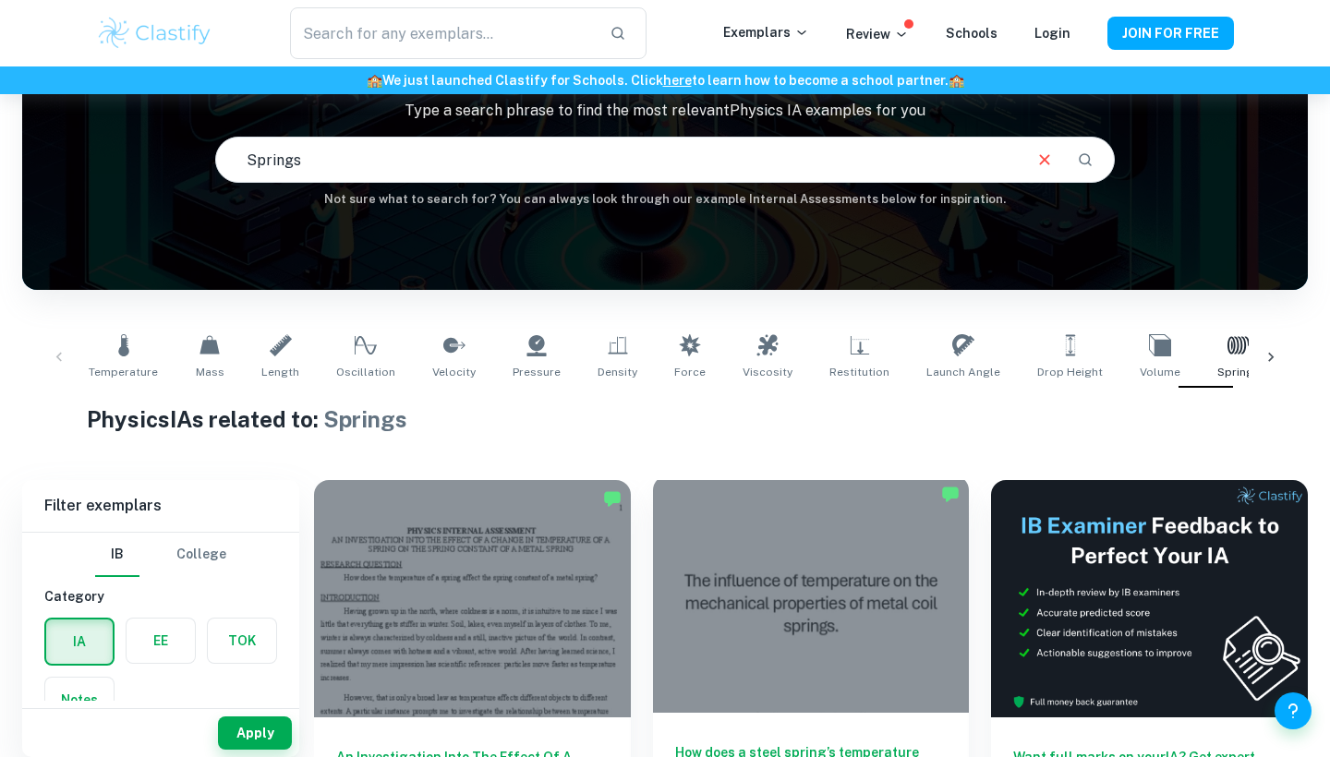
scroll to position [947, 0]
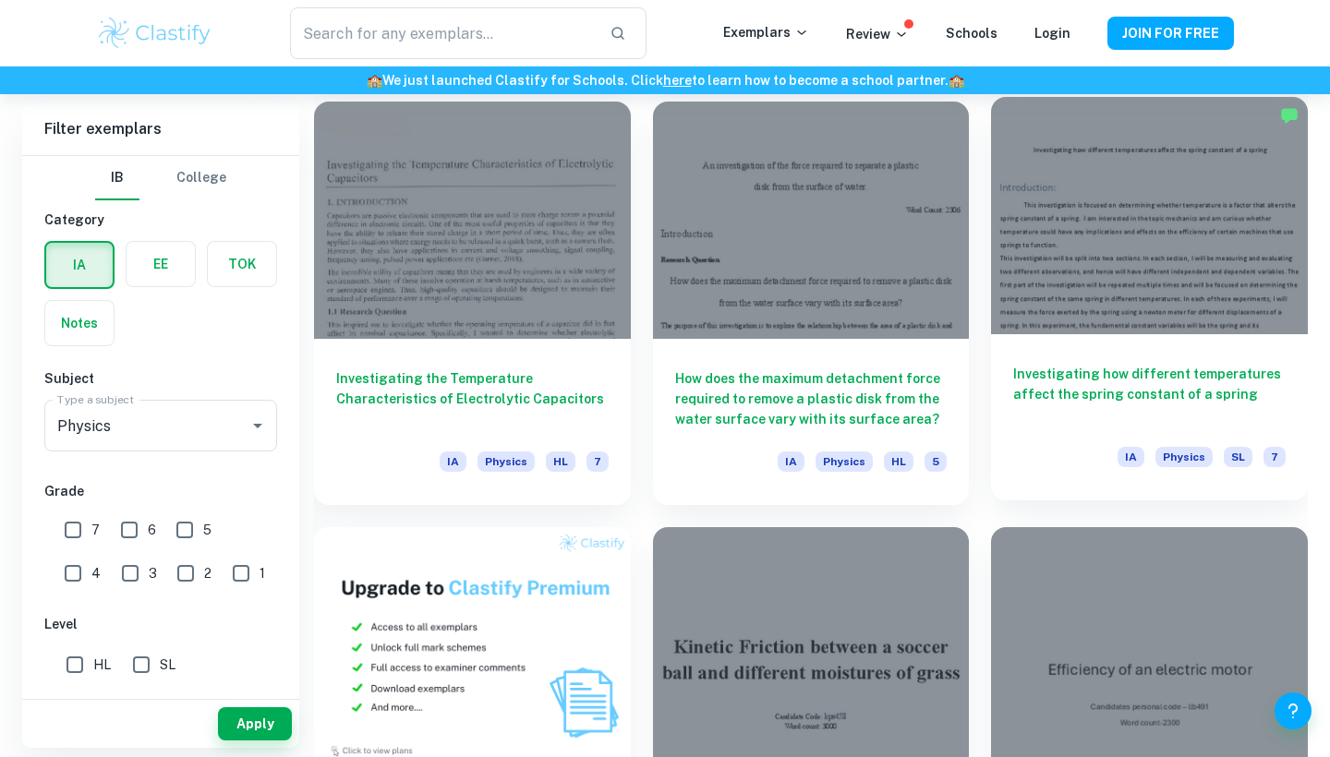
click at [1135, 252] on div at bounding box center [1149, 215] width 317 height 237
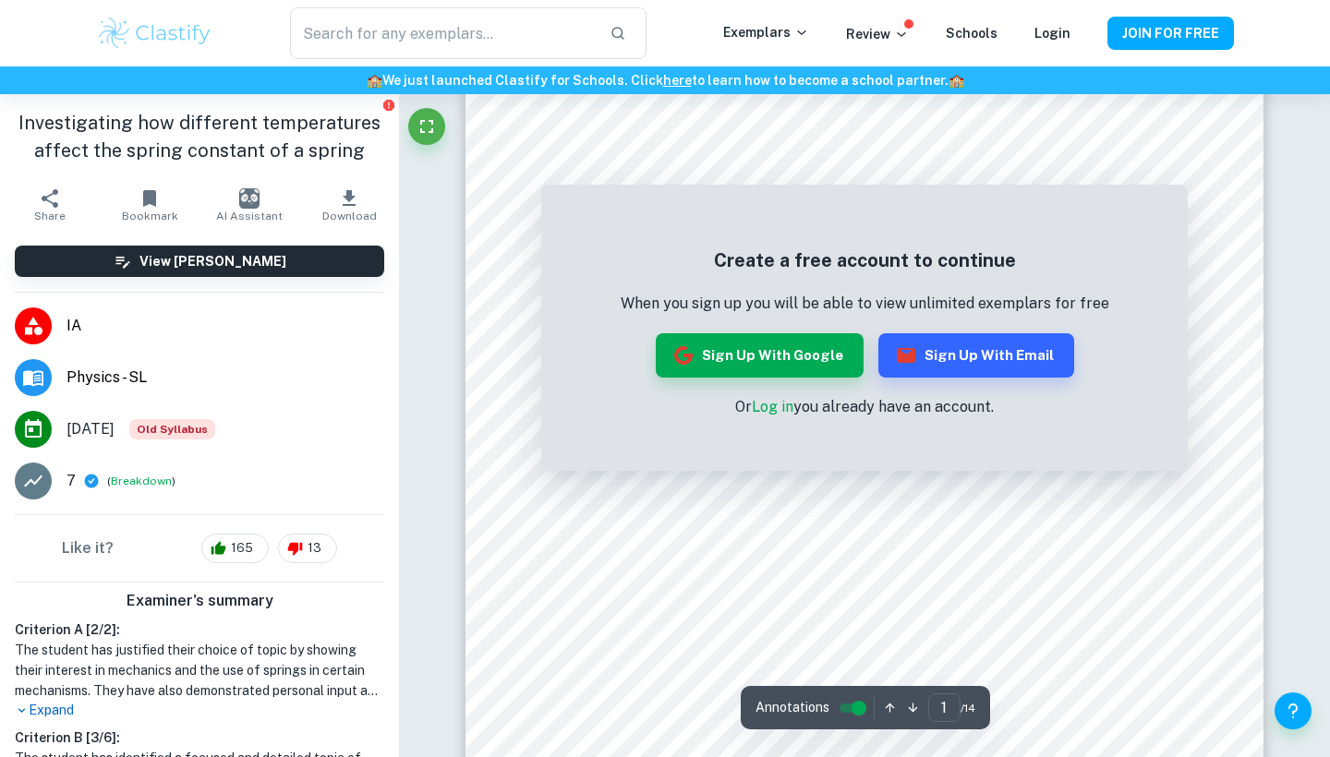
scroll to position [221, 0]
click at [790, 366] on button "Sign up with Google" at bounding box center [760, 355] width 208 height 44
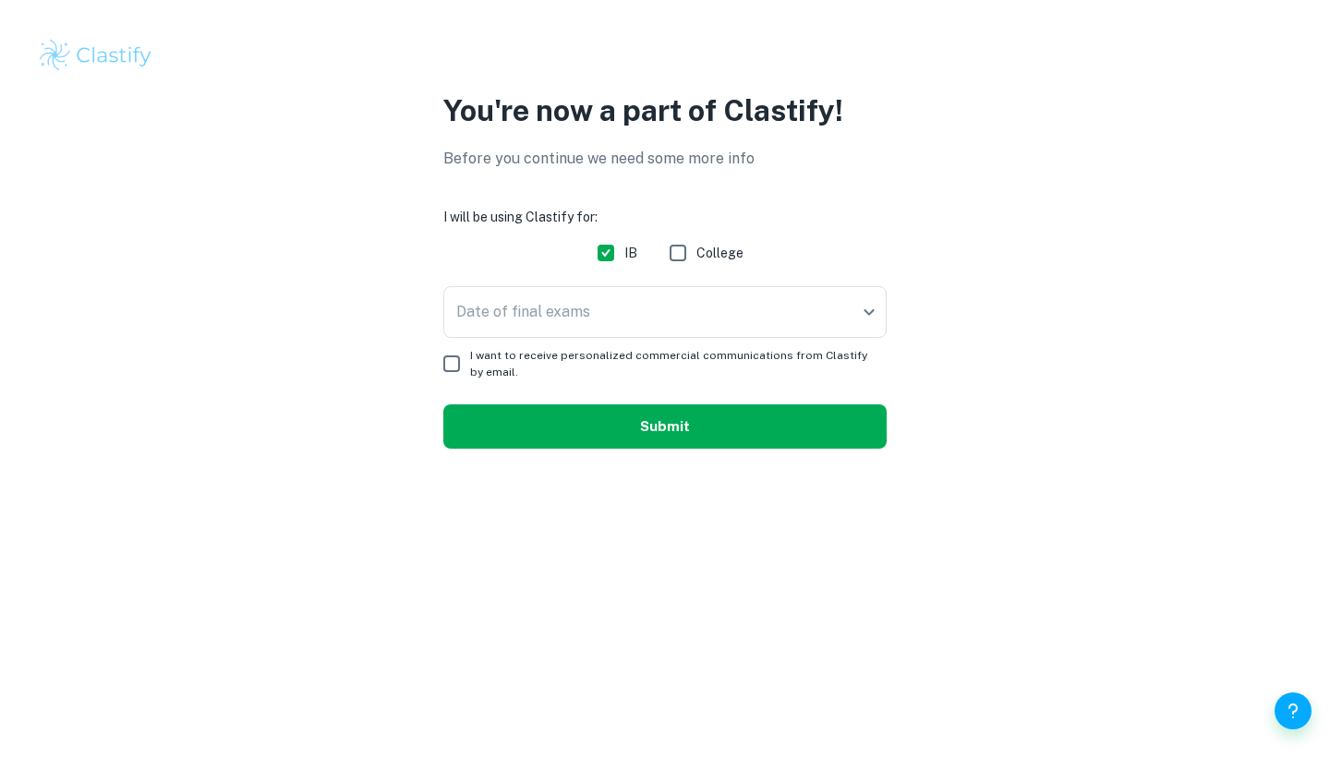
click at [636, 417] on button "Submit" at bounding box center [664, 426] width 443 height 44
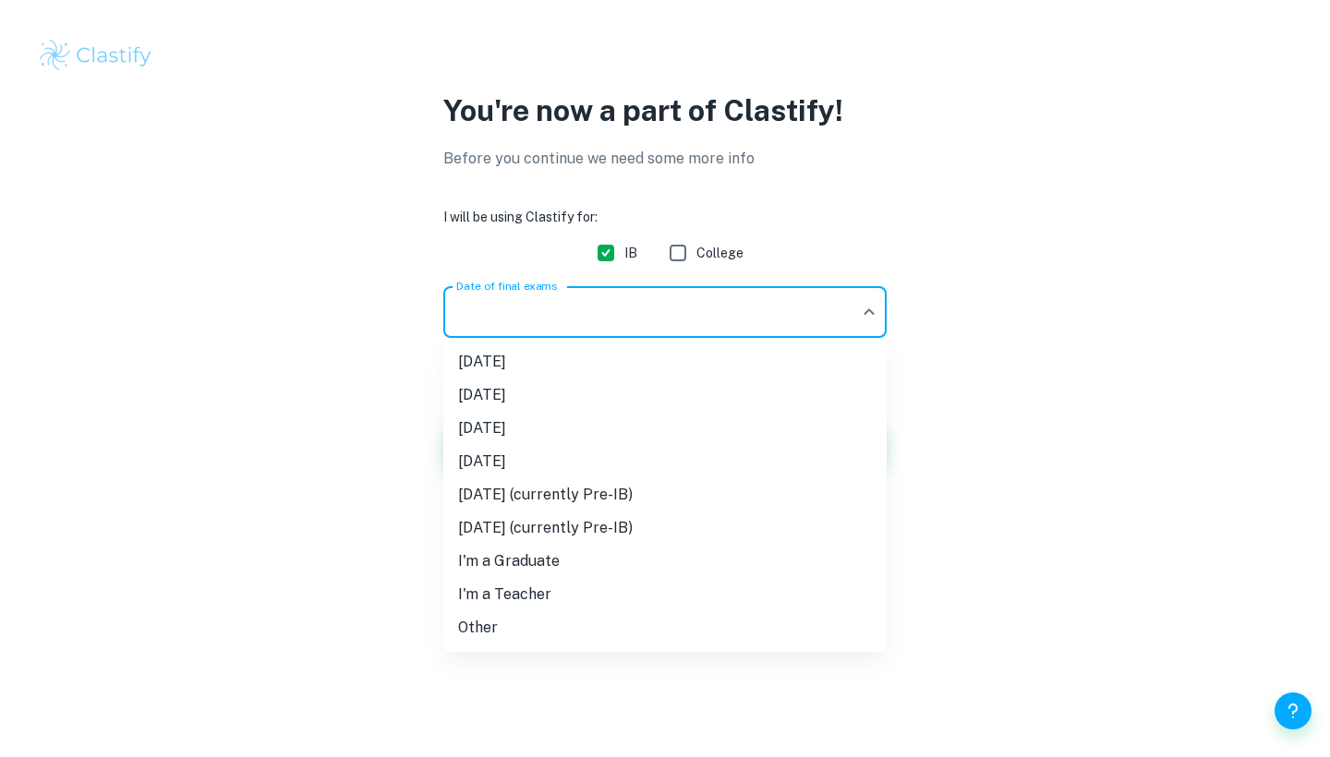
click at [594, 336] on body "We value your privacy We use cookies to enhance your browsing experience, serve…" at bounding box center [665, 378] width 1330 height 757
click at [569, 441] on li "[DATE]" at bounding box center [664, 428] width 443 height 33
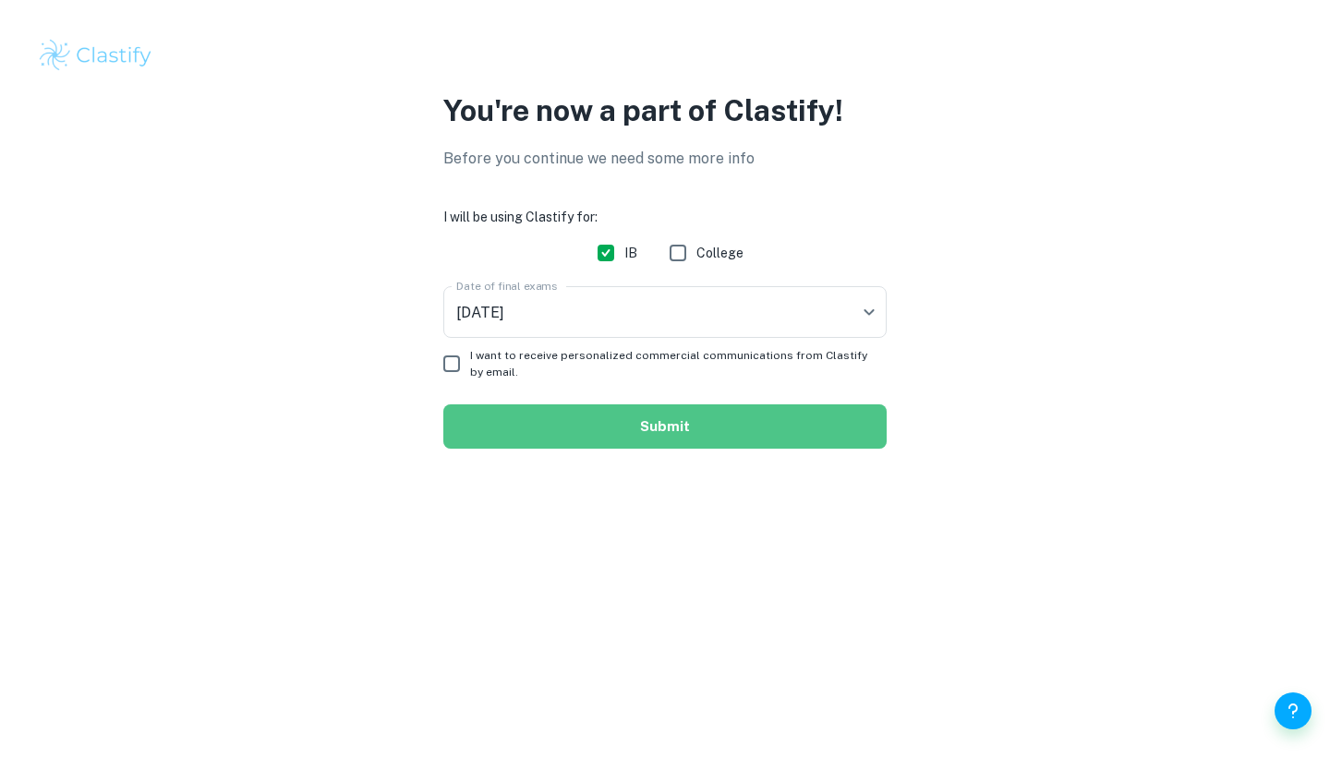
click at [570, 443] on button "Submit" at bounding box center [664, 426] width 443 height 44
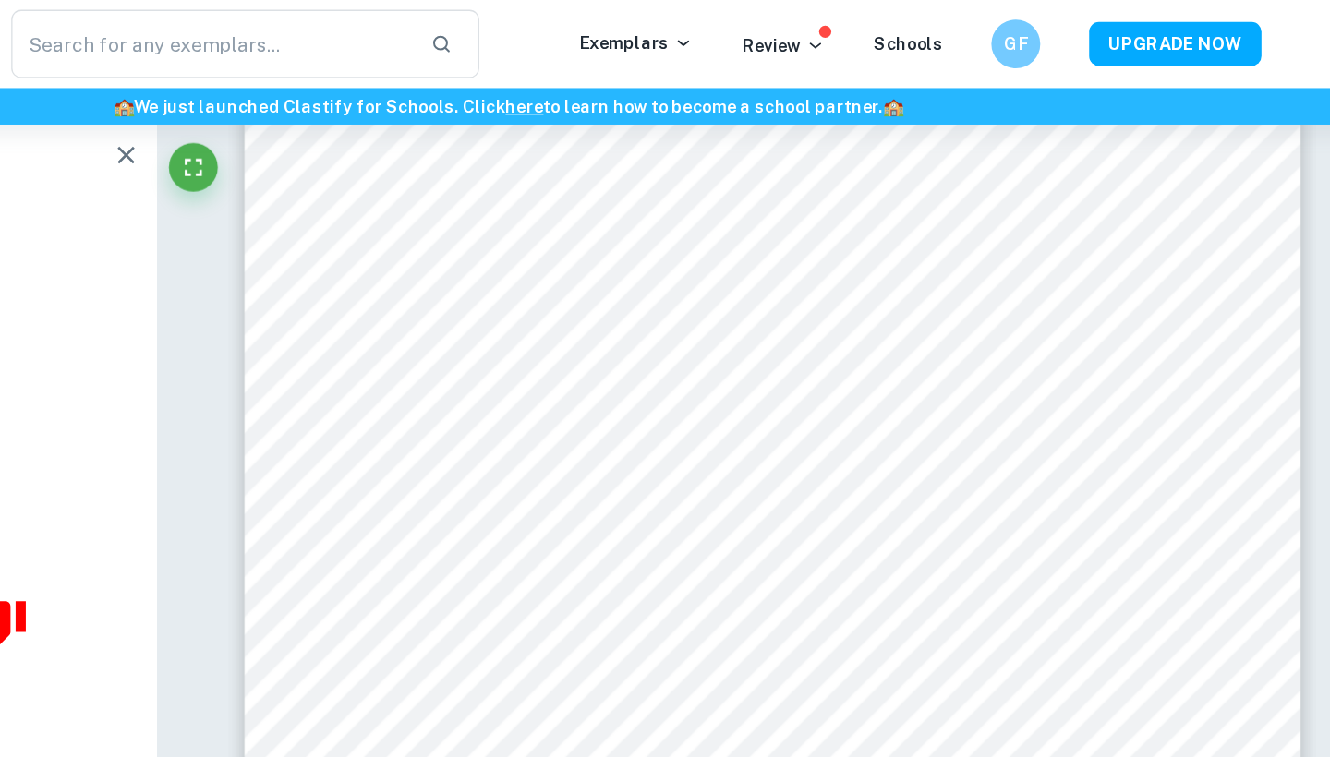
scroll to position [10675, 0]
type input "7"
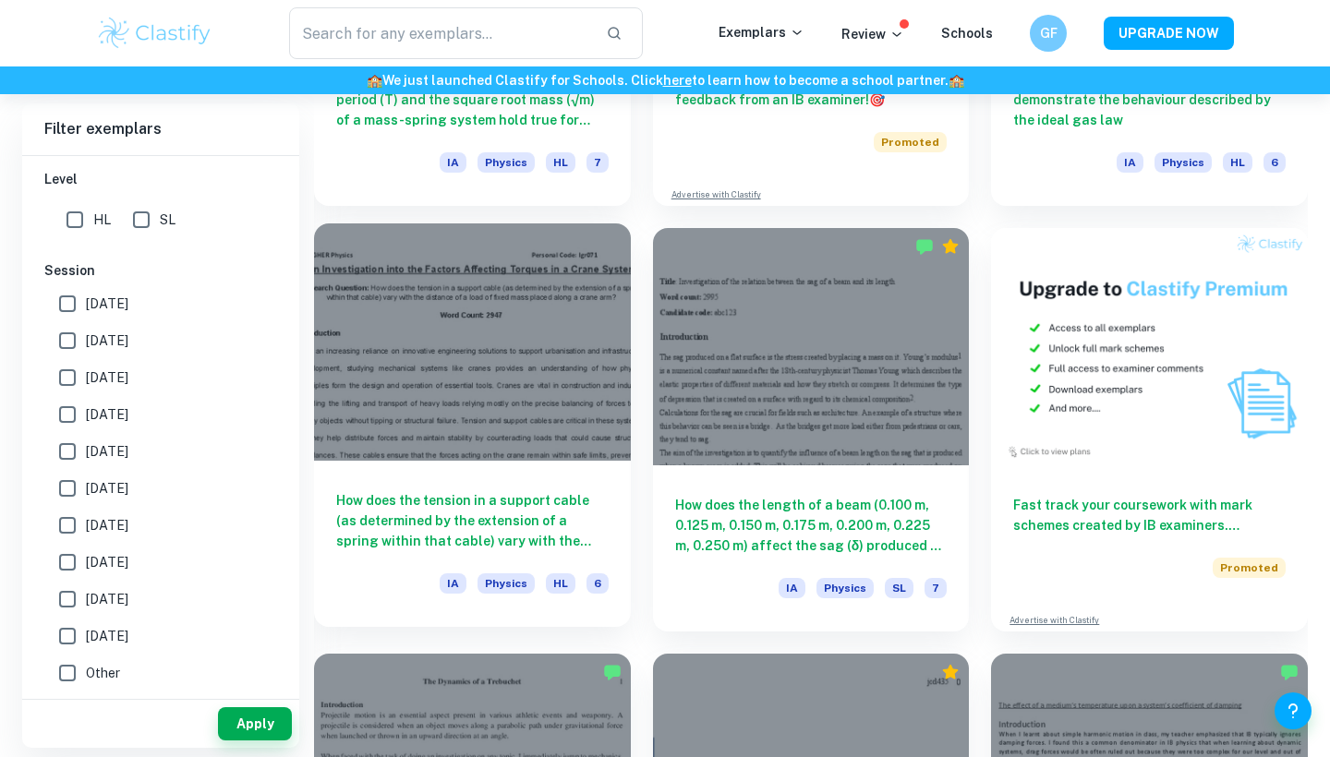
scroll to position [5347, 0]
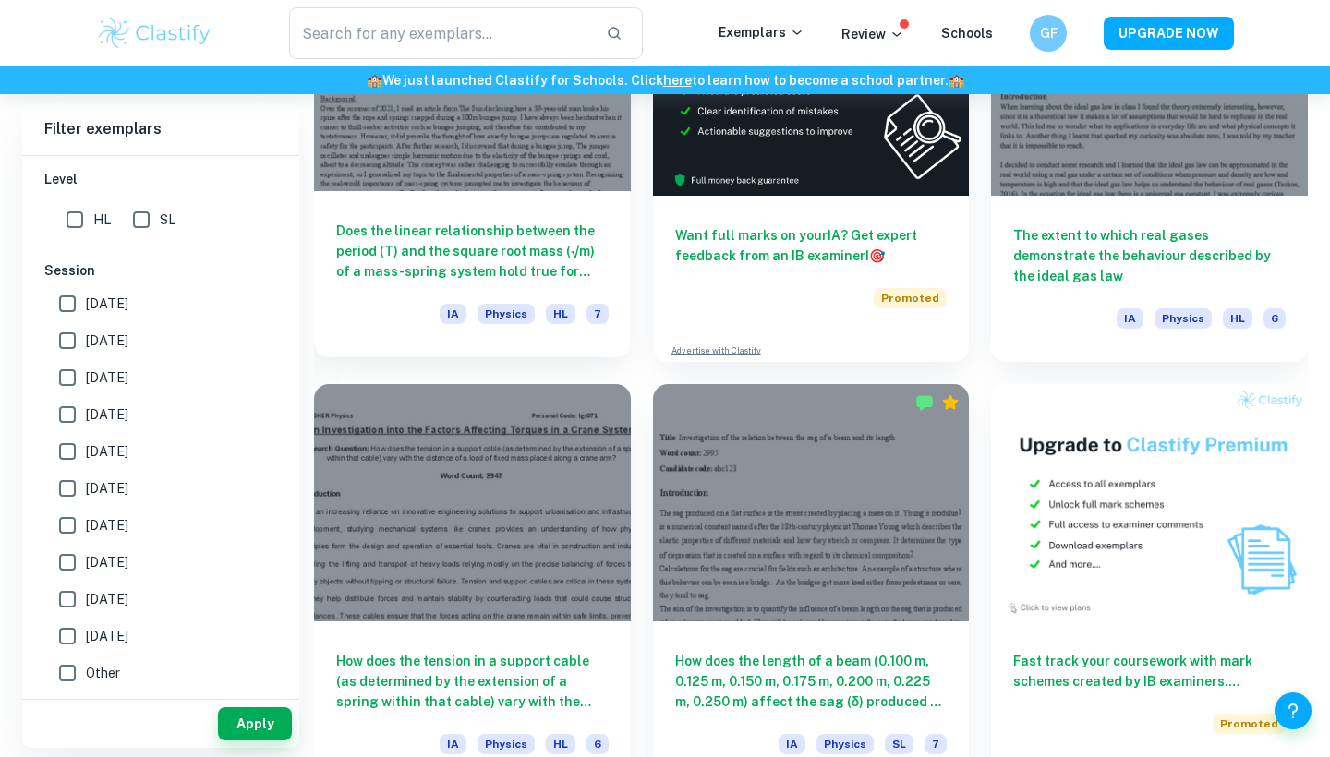
click at [501, 200] on div "Does the linear relationship between the period (T) and the square root mass (√…" at bounding box center [472, 274] width 317 height 166
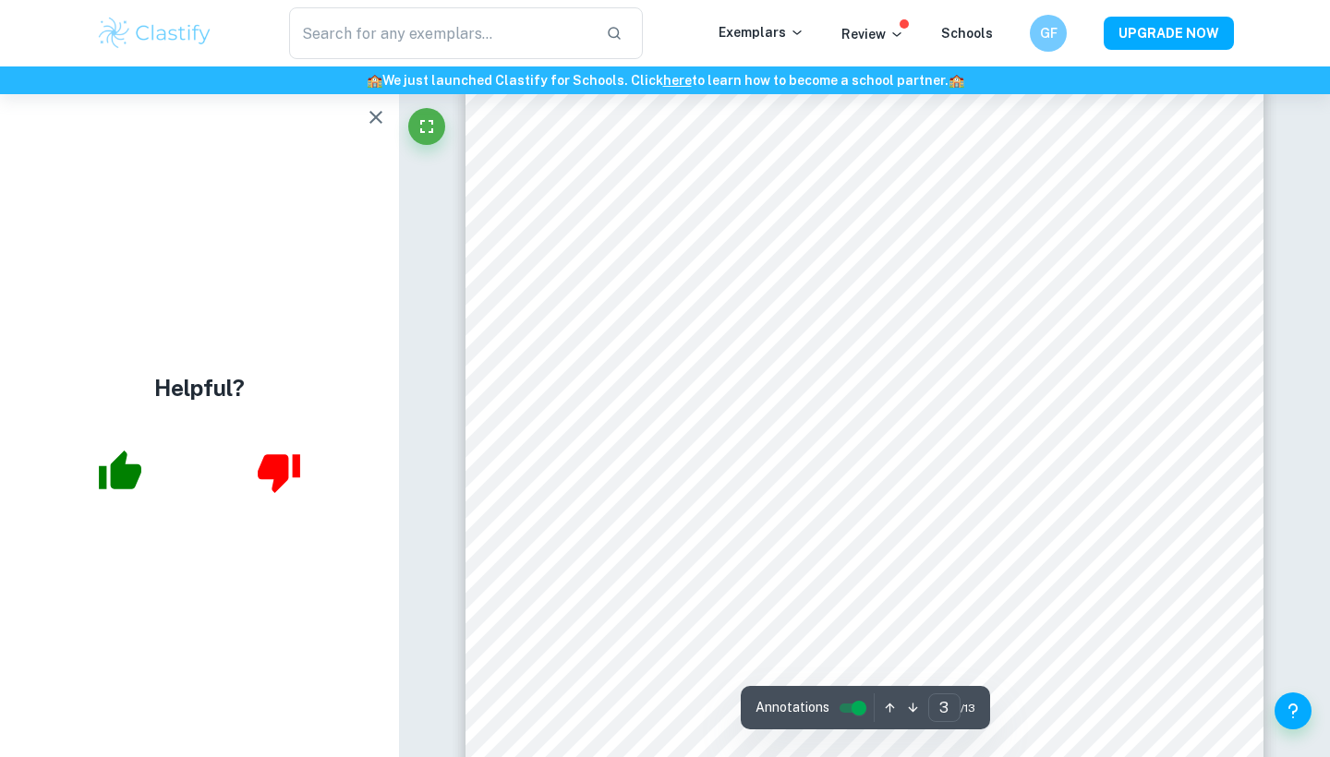
scroll to position [2605, 0]
type input "1"
